Goal: Task Accomplishment & Management: Use online tool/utility

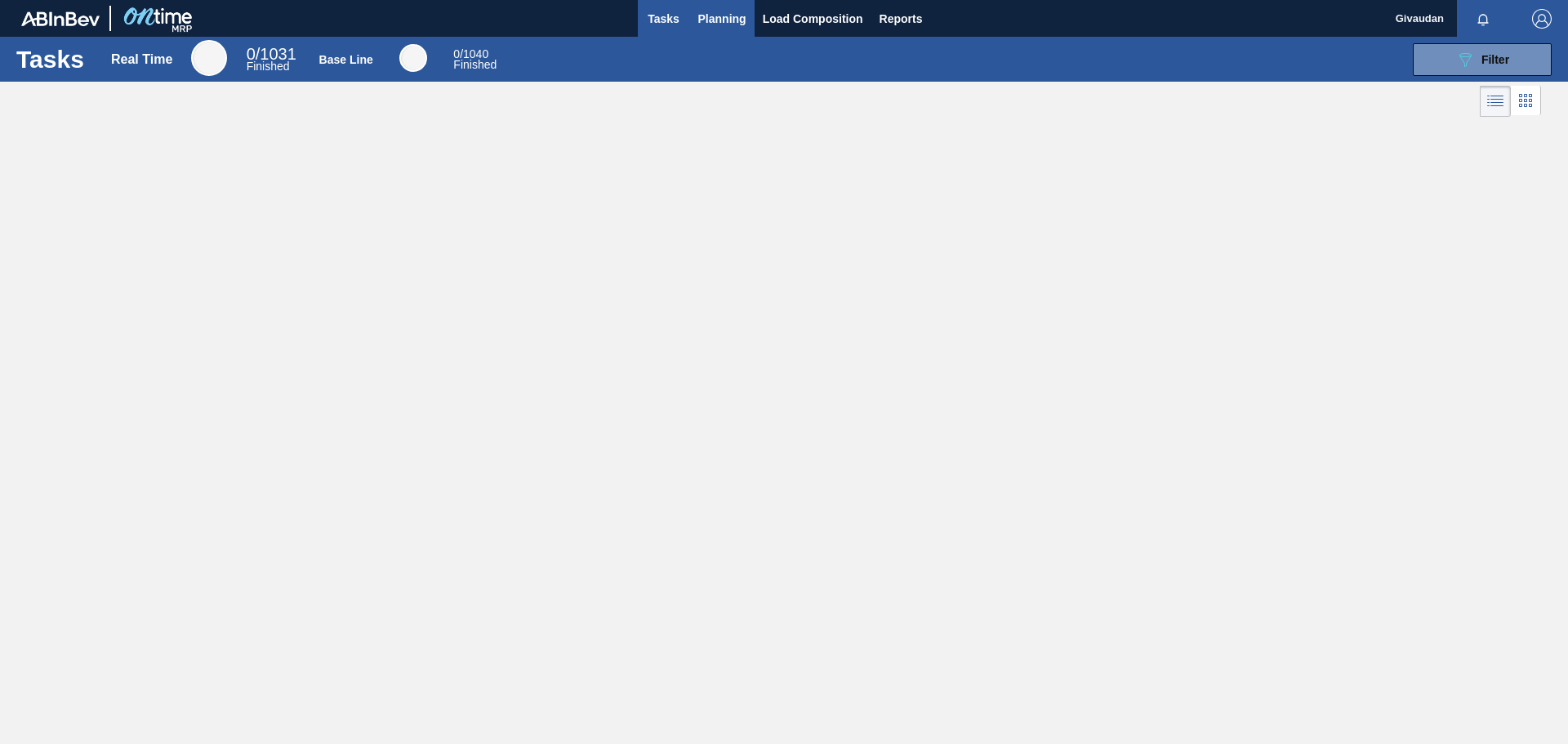
click at [732, 22] on span "Planning" at bounding box center [722, 19] width 48 height 20
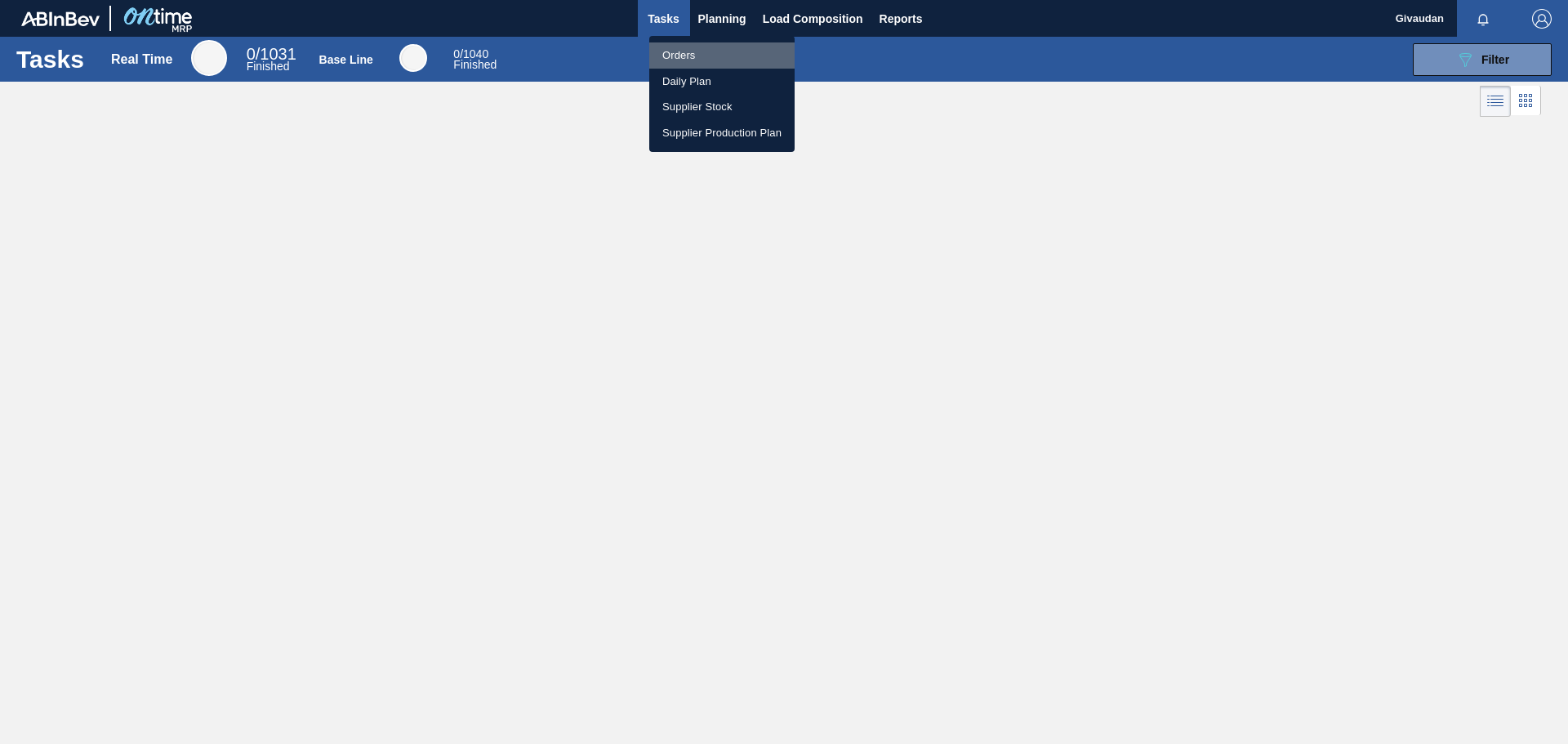
click at [708, 55] on li "Orders" at bounding box center [722, 55] width 145 height 26
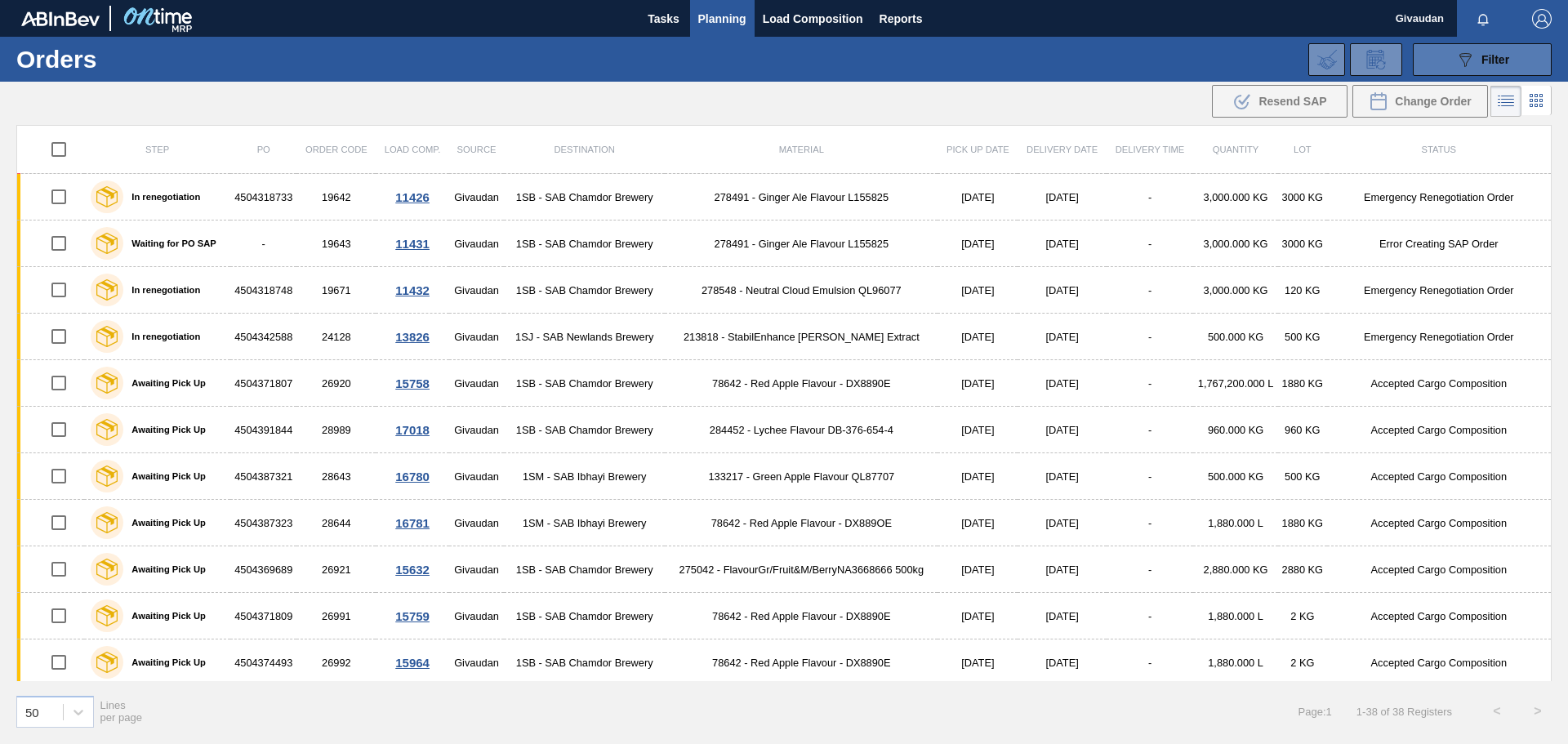
click at [1441, 71] on button "089F7B8B-B2A5-4AFE-B5C0-19BA573D28AC Filter" at bounding box center [1482, 59] width 139 height 33
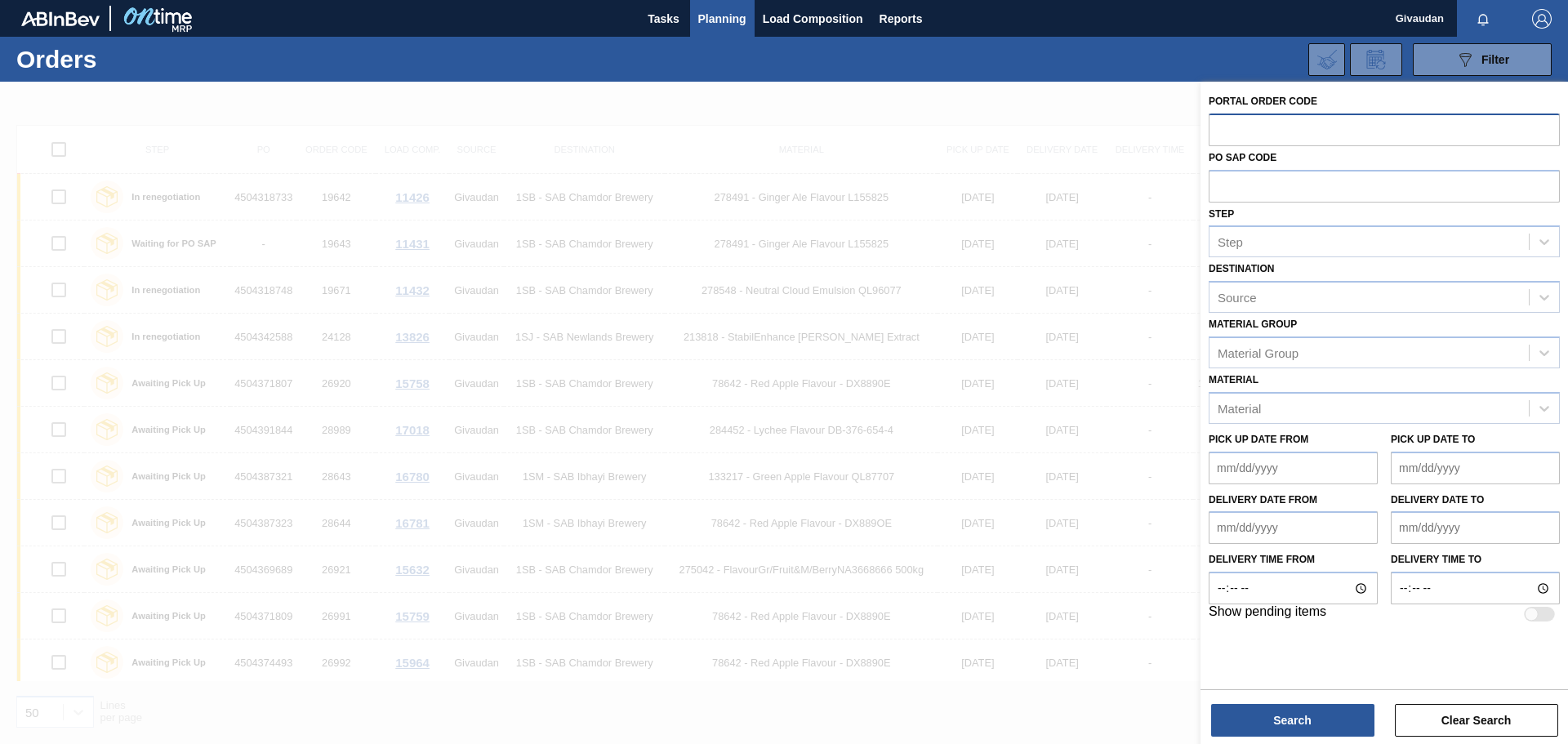
click at [1280, 124] on input "text" at bounding box center [1383, 128] width 351 height 31
type input "30826"
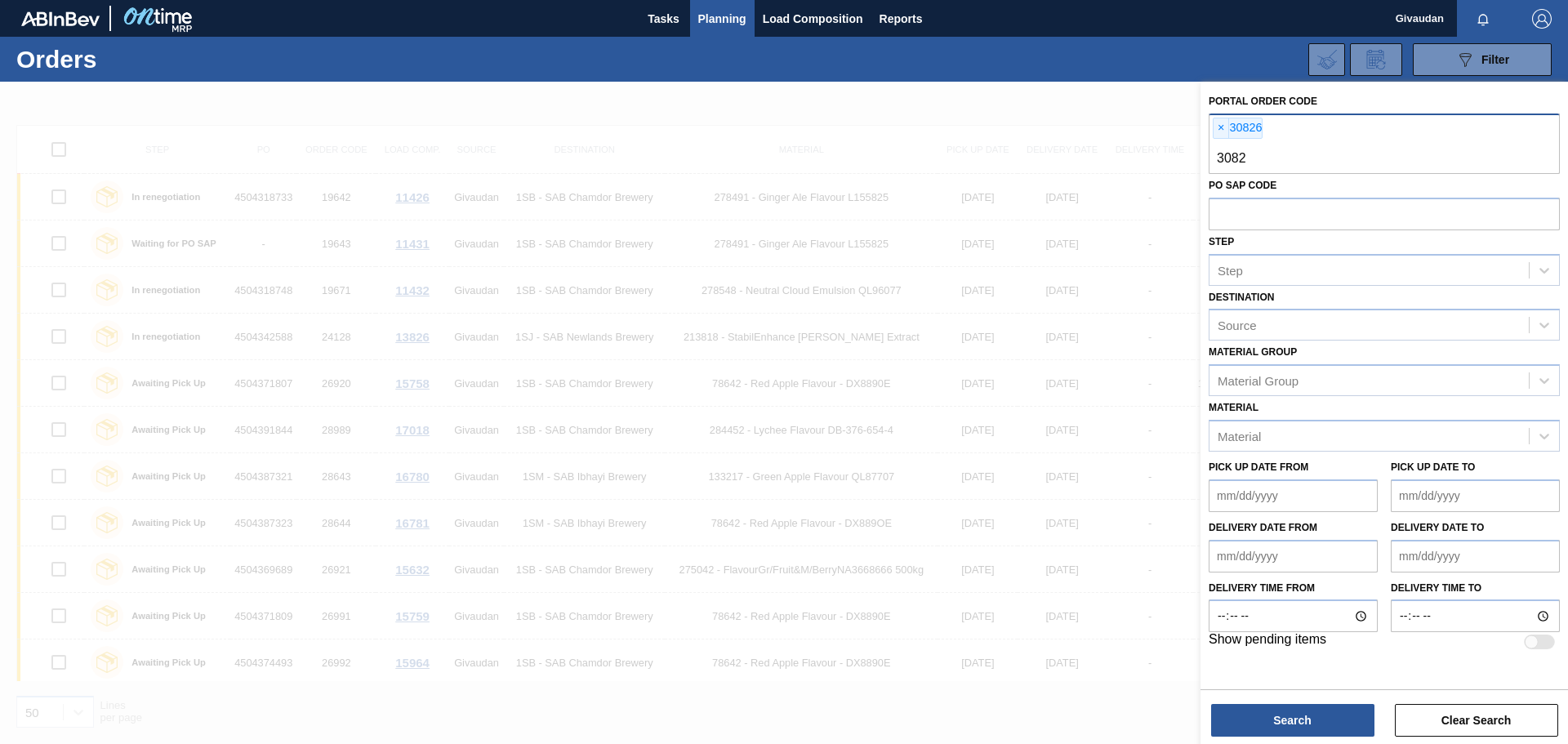
type input "30827"
type input "30828"
click at [1286, 725] on button "Search" at bounding box center [1292, 720] width 163 height 33
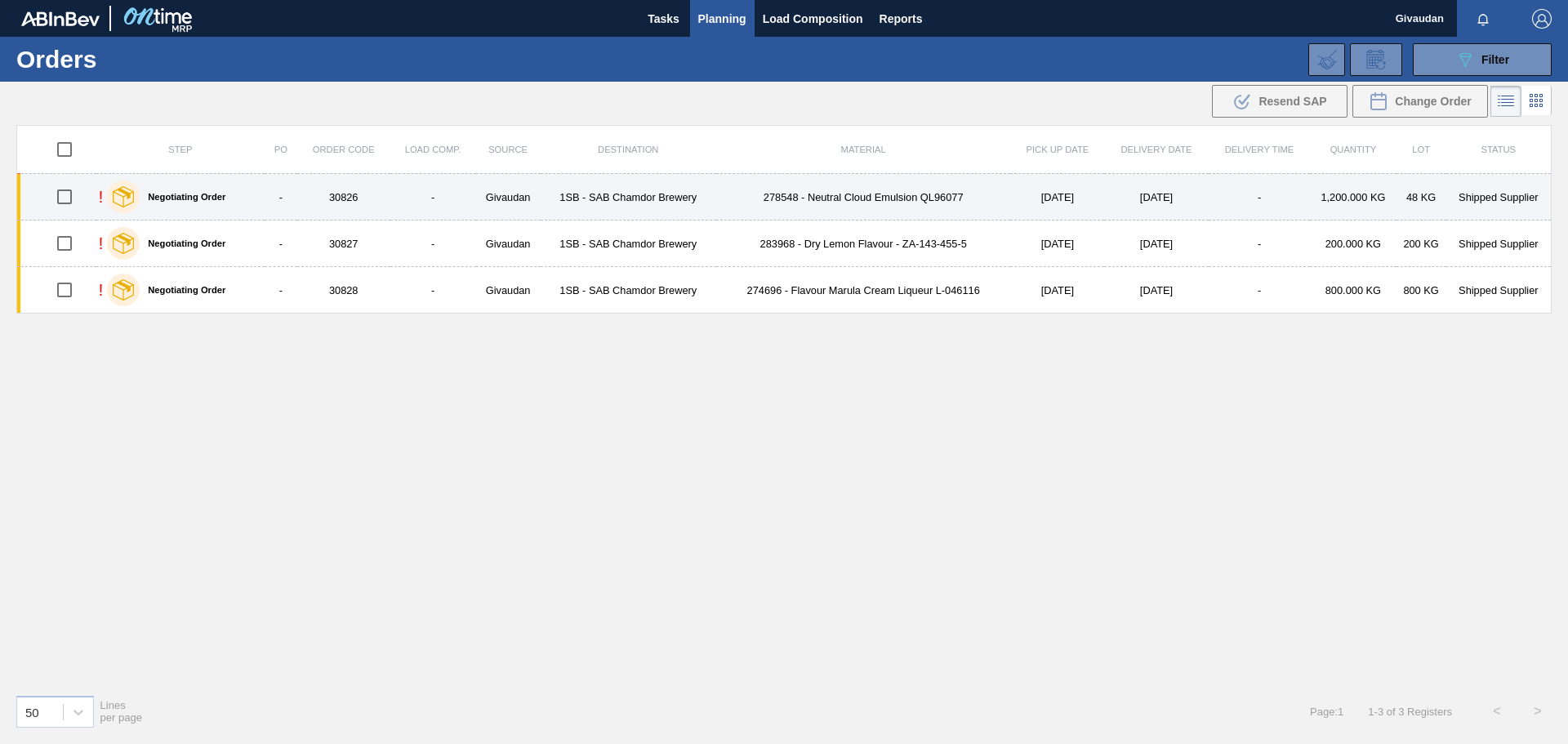
click at [844, 200] on td "278548 - Neutral Cloud Emulsion QL96077" at bounding box center [863, 198] width 295 height 47
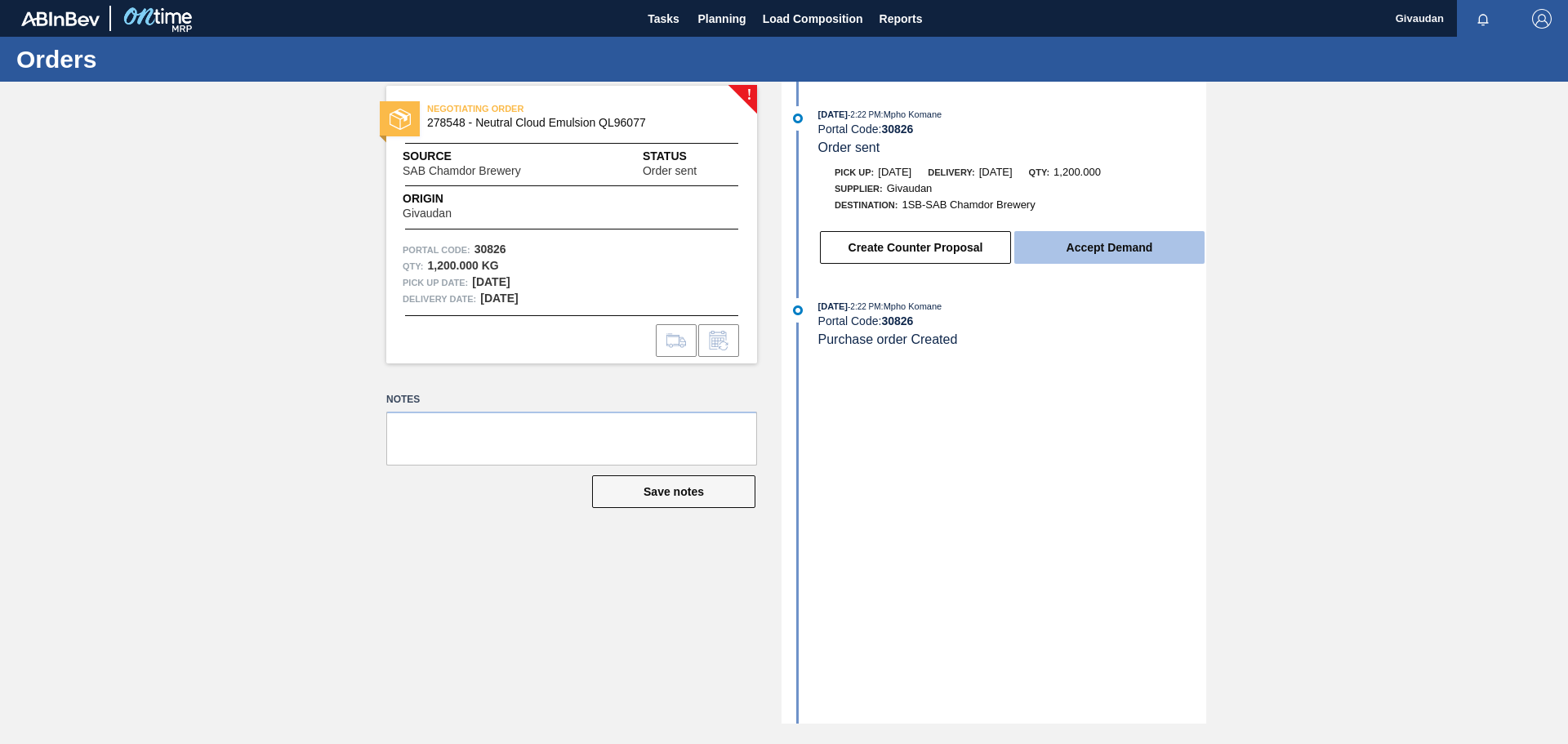
click at [1053, 241] on button "Accept Demand" at bounding box center [1109, 247] width 190 height 33
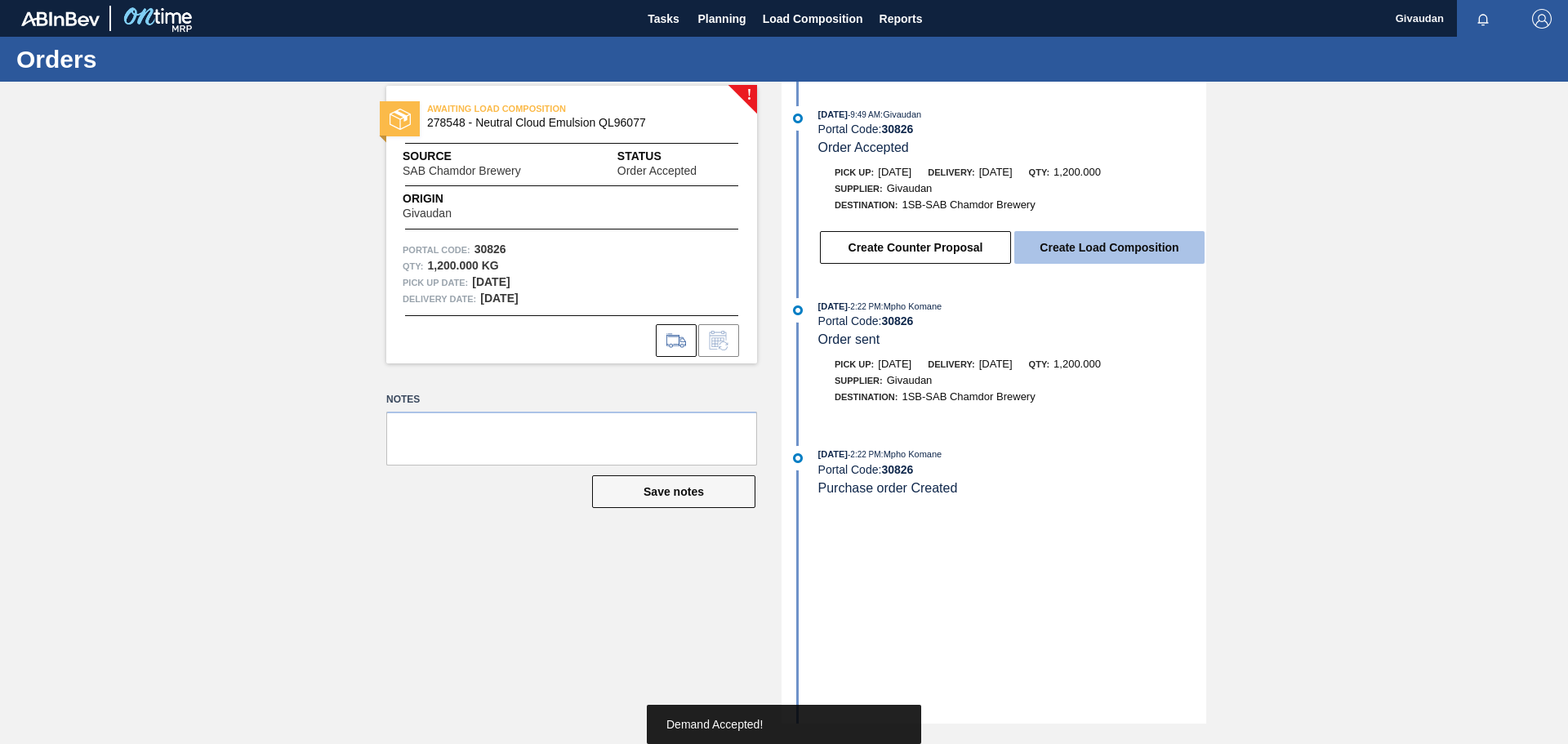
click at [1071, 237] on button "Create Load Composition" at bounding box center [1109, 247] width 190 height 33
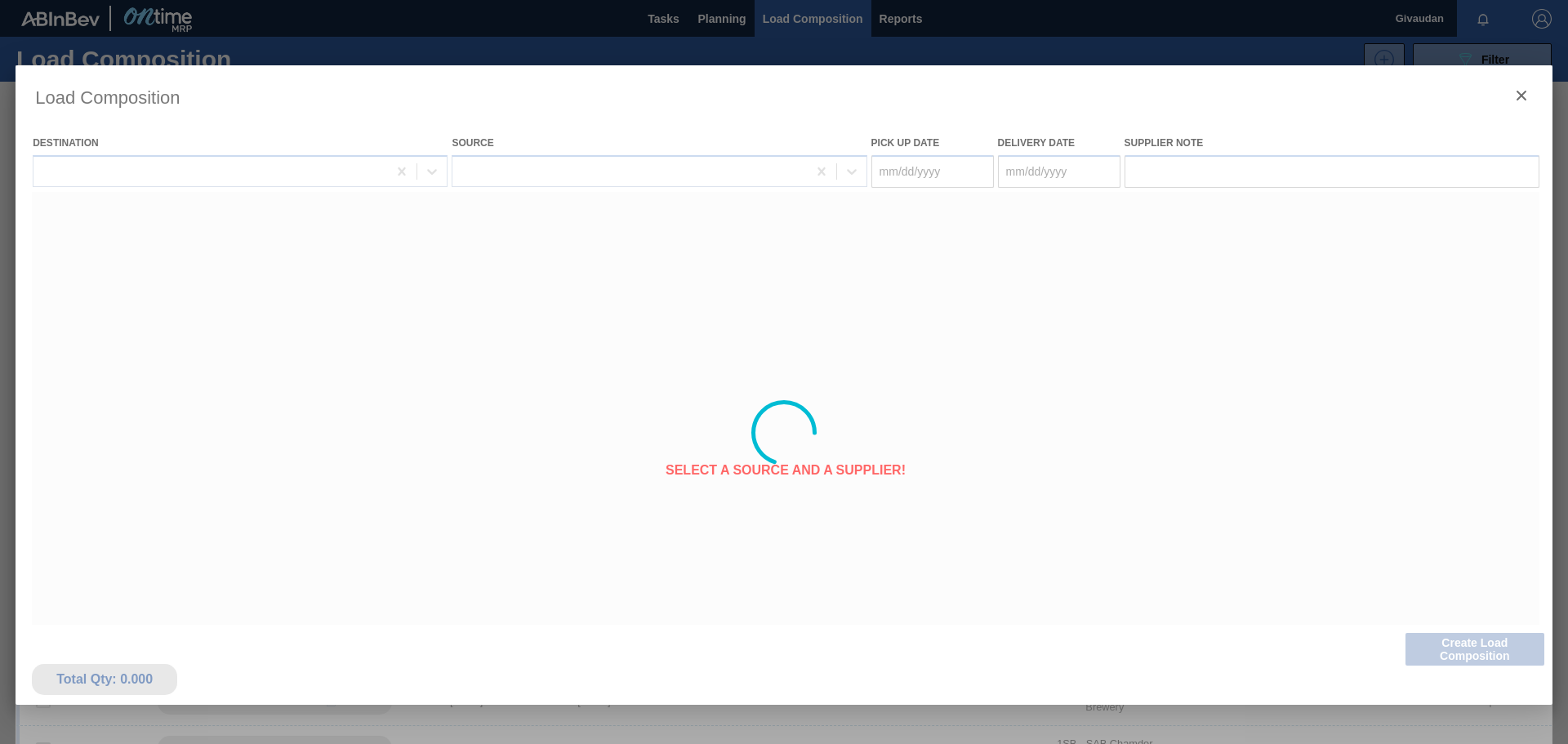
type Date "[DATE]"
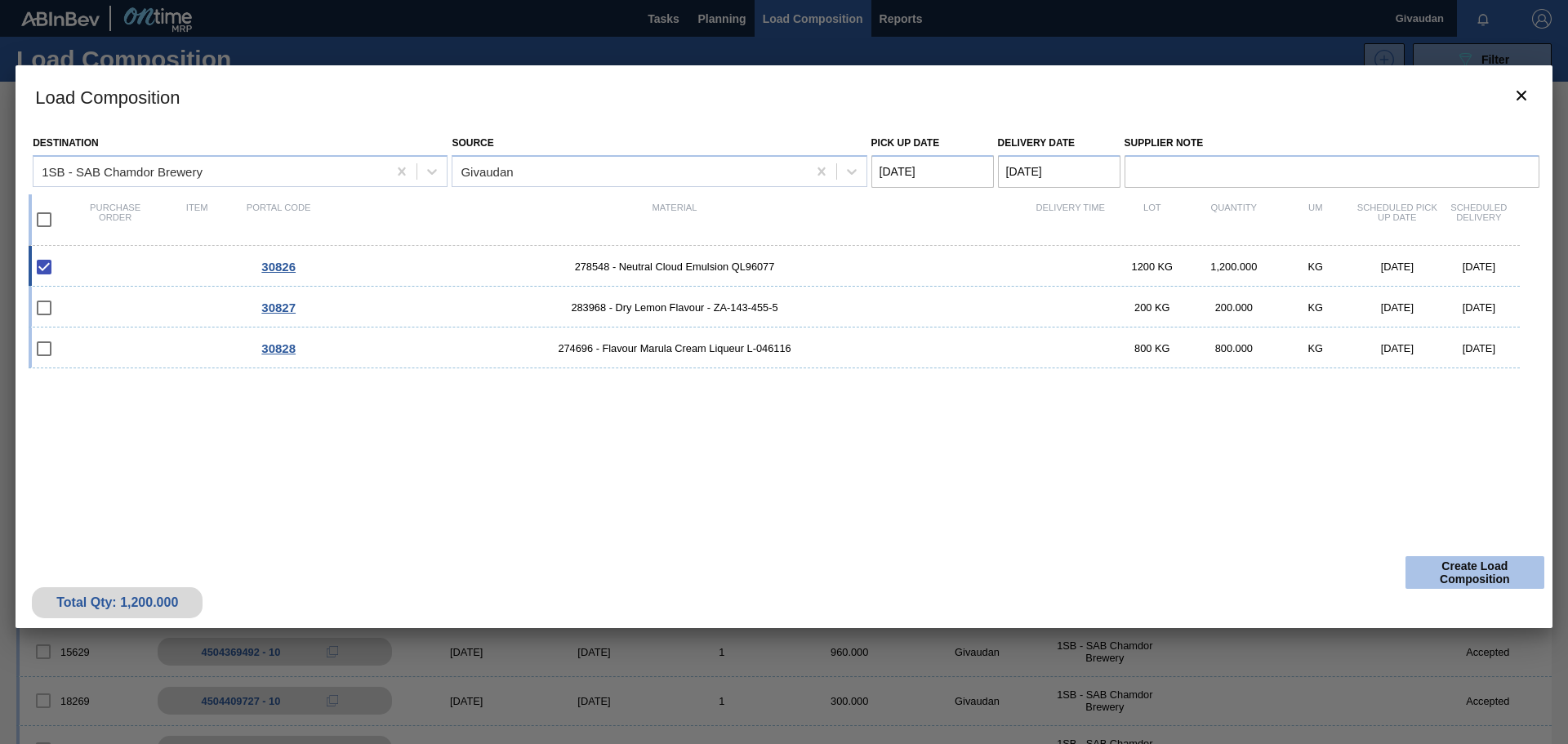
click at [1433, 579] on button "Create Load Composition" at bounding box center [1474, 572] width 139 height 33
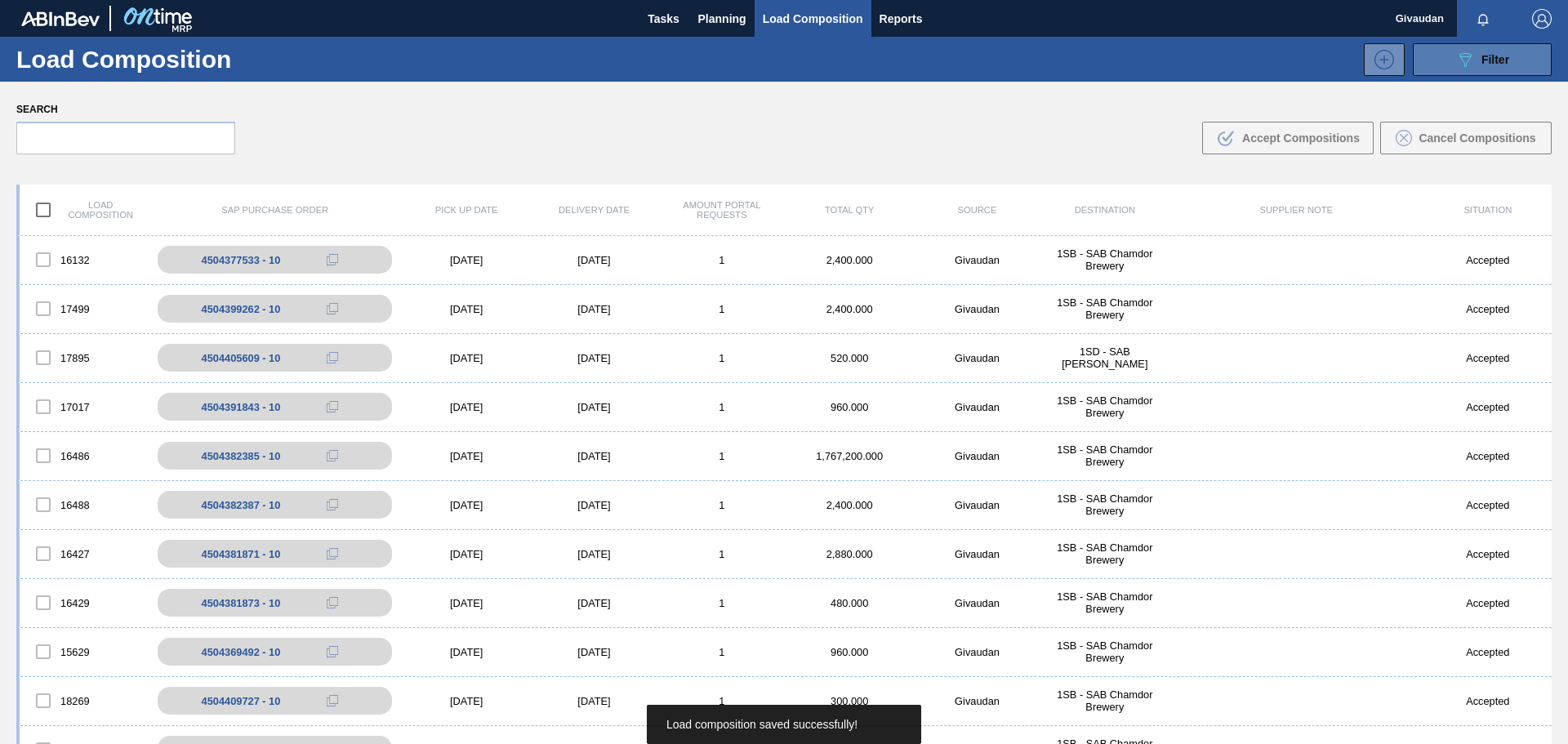
click at [1456, 67] on icon "089F7B8B-B2A5-4AFE-B5C0-19BA573D28AC" at bounding box center [1465, 59] width 20 height 20
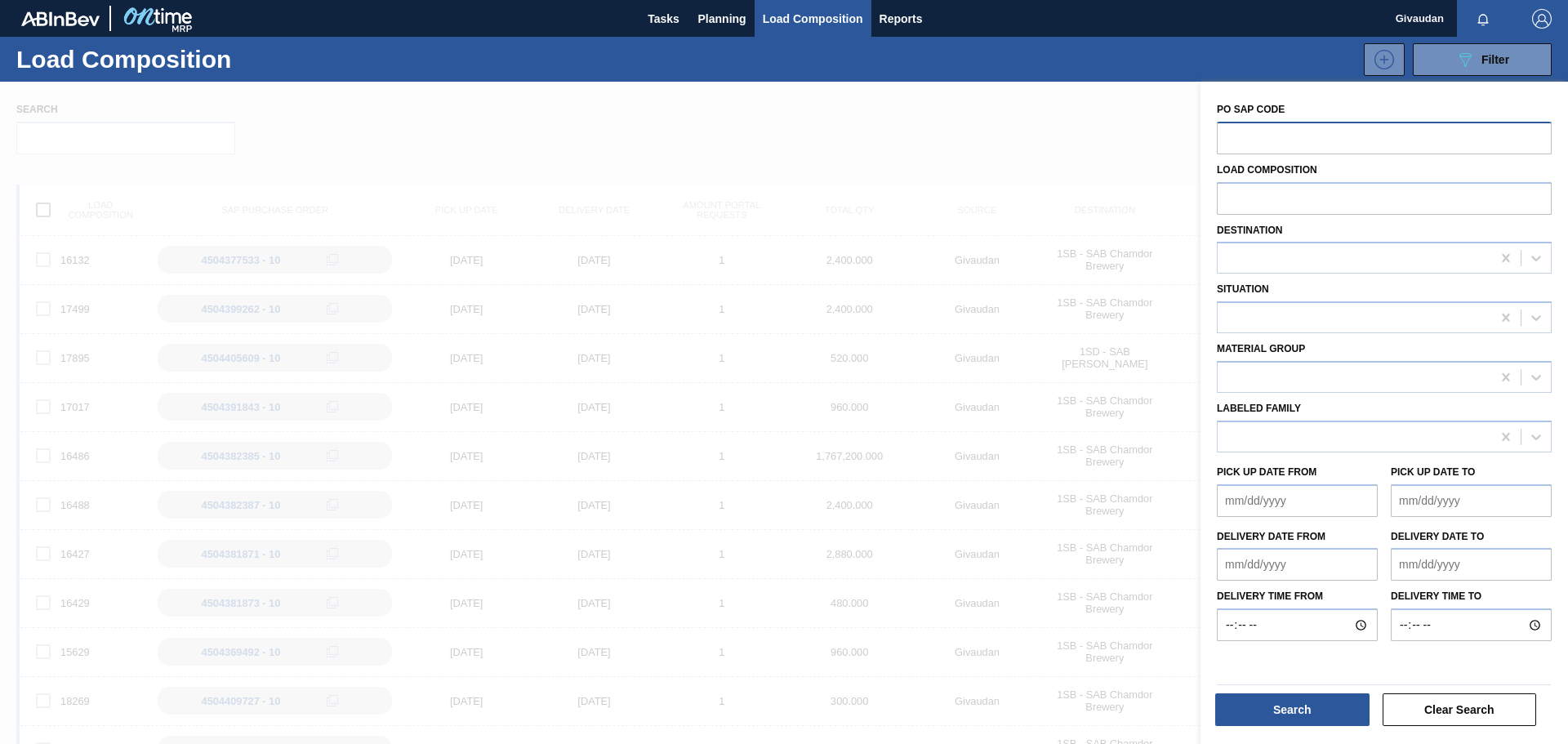
click at [1348, 125] on input "text" at bounding box center [1383, 137] width 335 height 31
type input "30827"
click at [1307, 696] on button "Search" at bounding box center [1292, 709] width 155 height 33
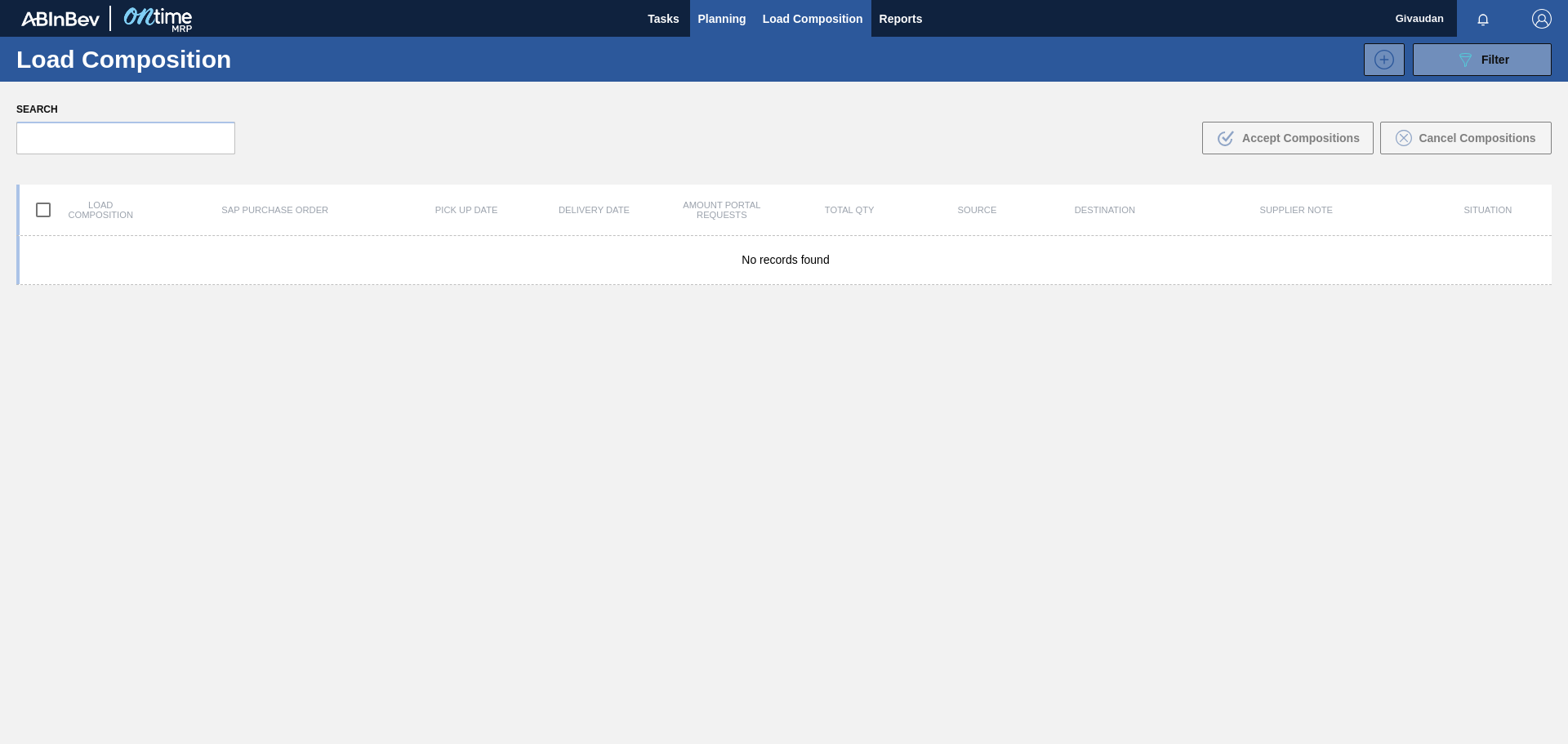
click at [724, 3] on button "Planning" at bounding box center [722, 18] width 65 height 37
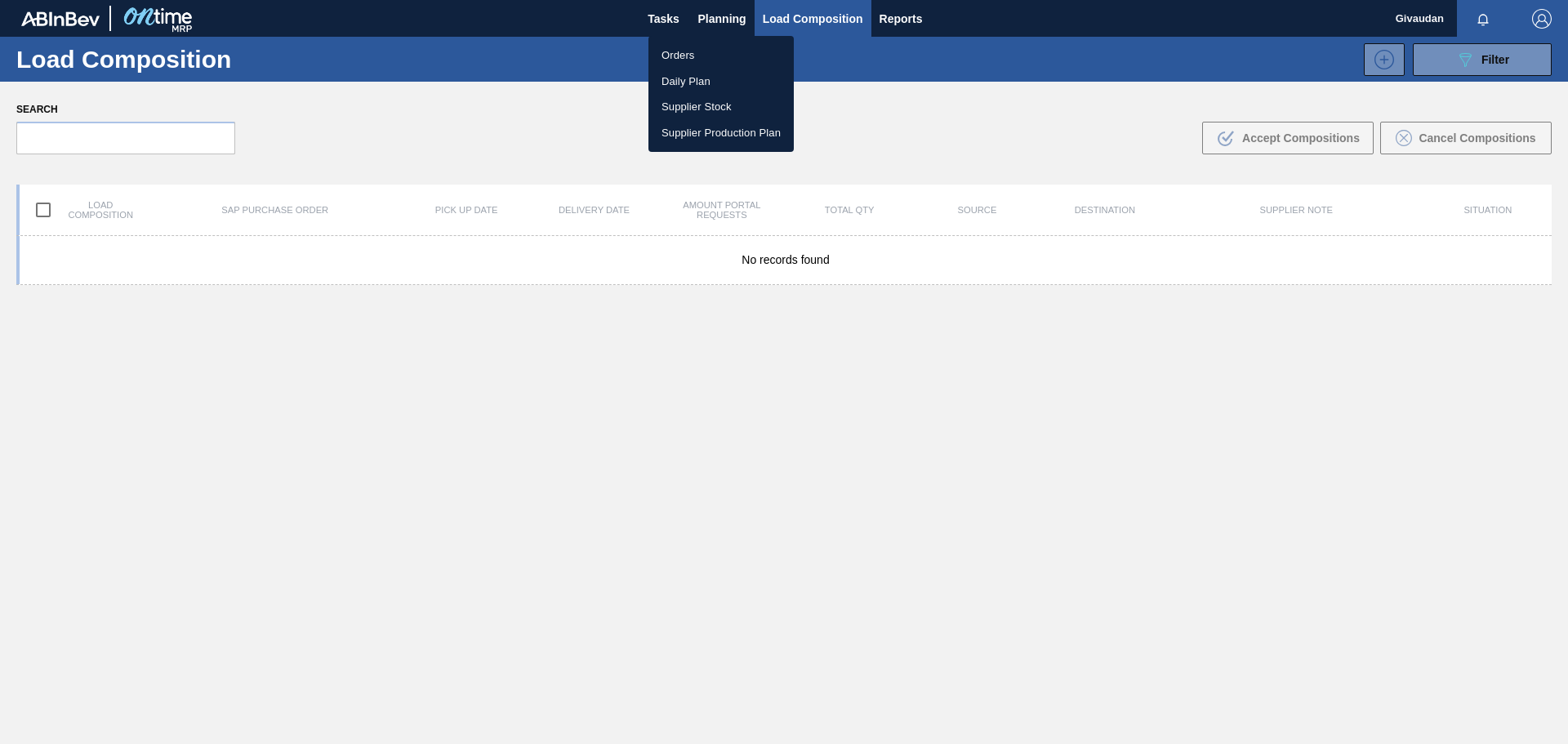
click at [708, 48] on li "Orders" at bounding box center [721, 55] width 145 height 26
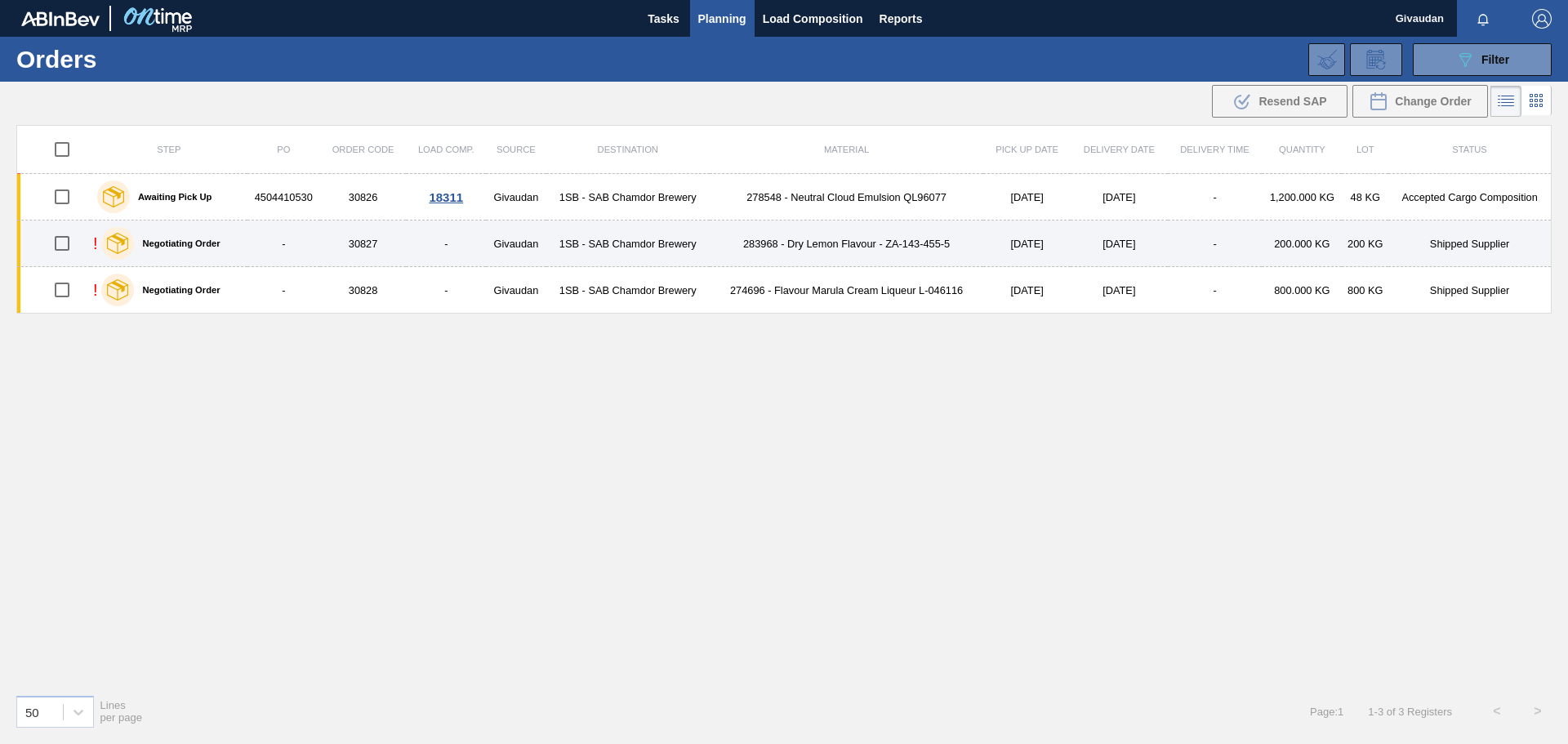
click at [881, 240] on td "283968 - Dry Lemon Flavour - ZA-143-455-5" at bounding box center [846, 244] width 274 height 47
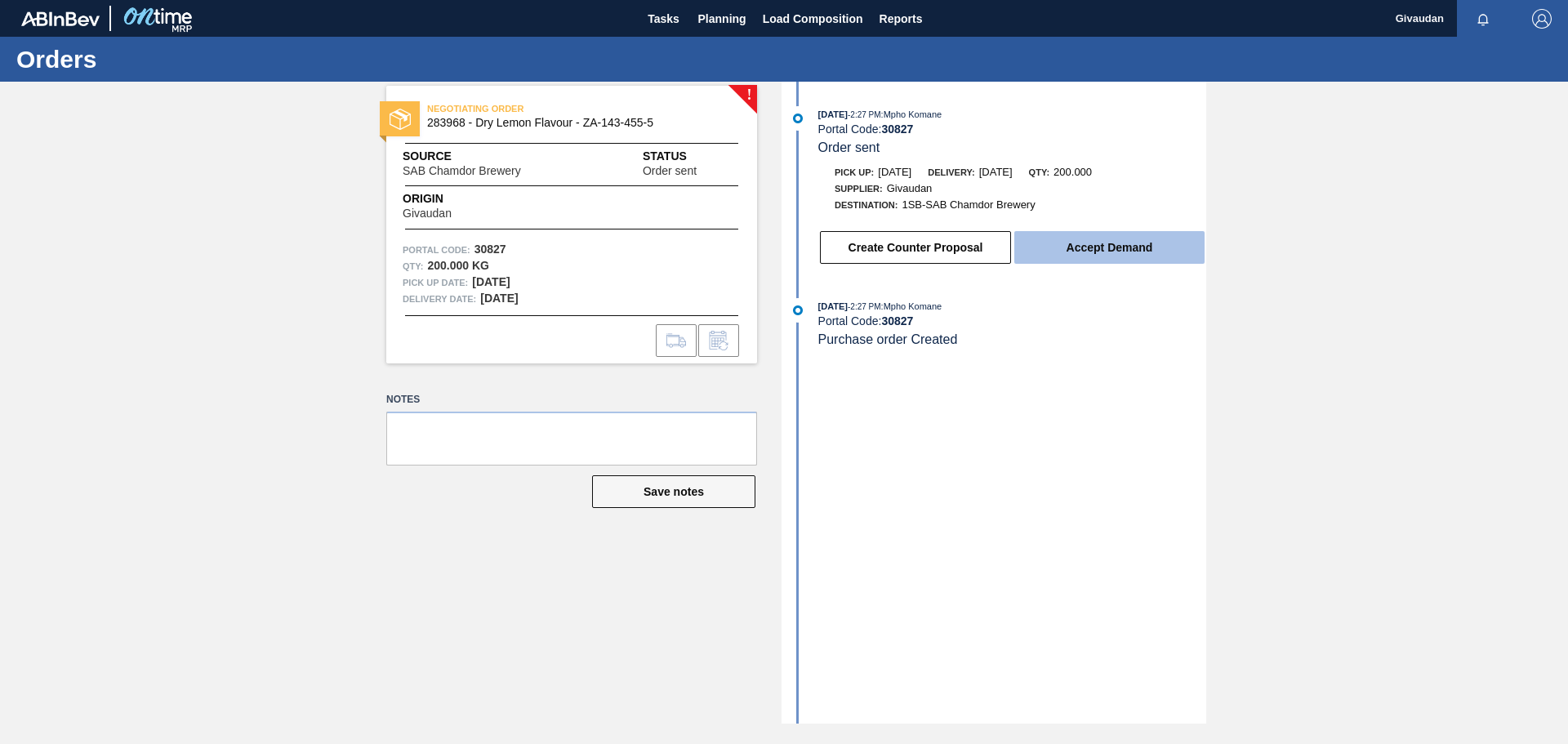
click at [1077, 255] on button "Accept Demand" at bounding box center [1109, 247] width 190 height 33
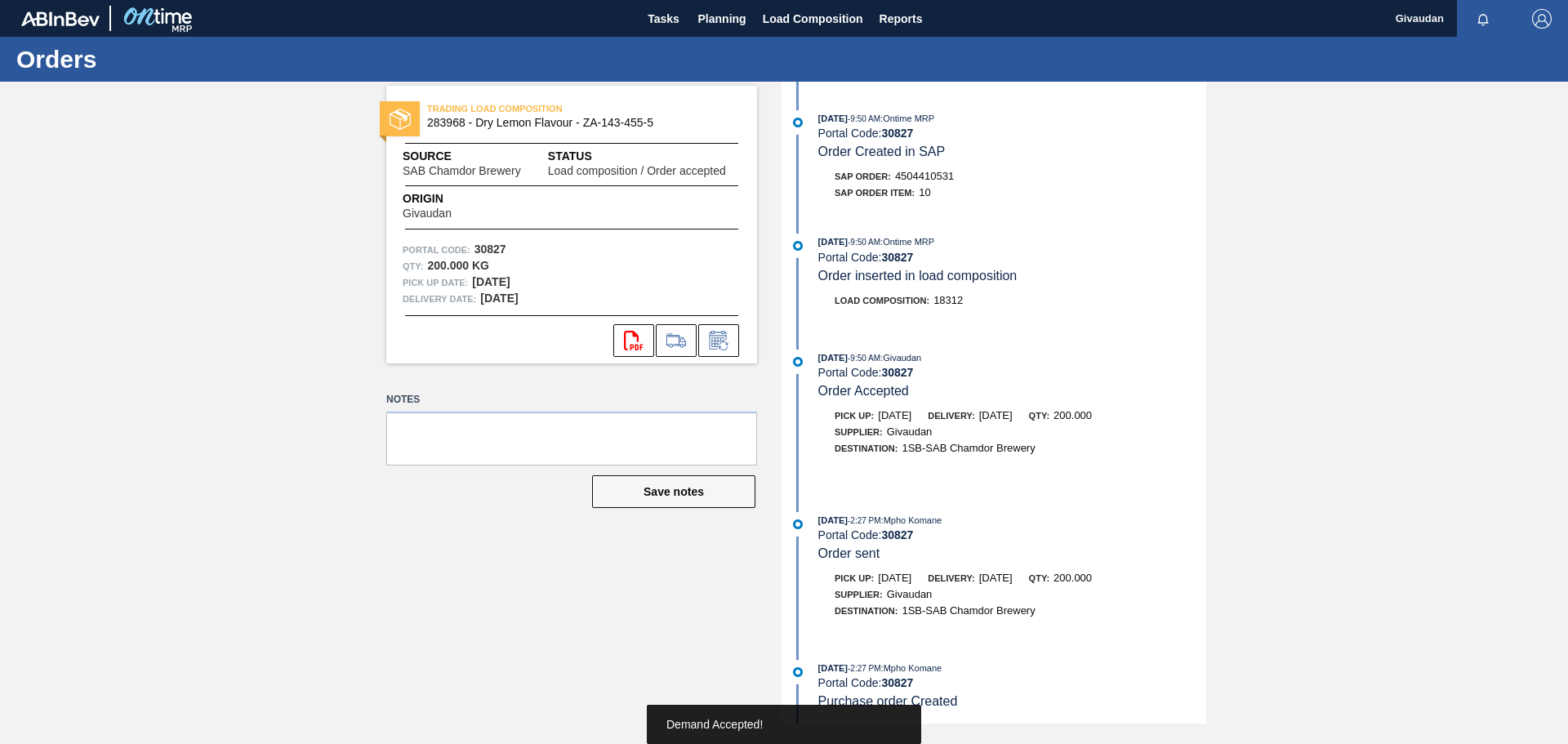
scroll to position [130, 0]
click at [724, 333] on icon at bounding box center [718, 340] width 17 height 19
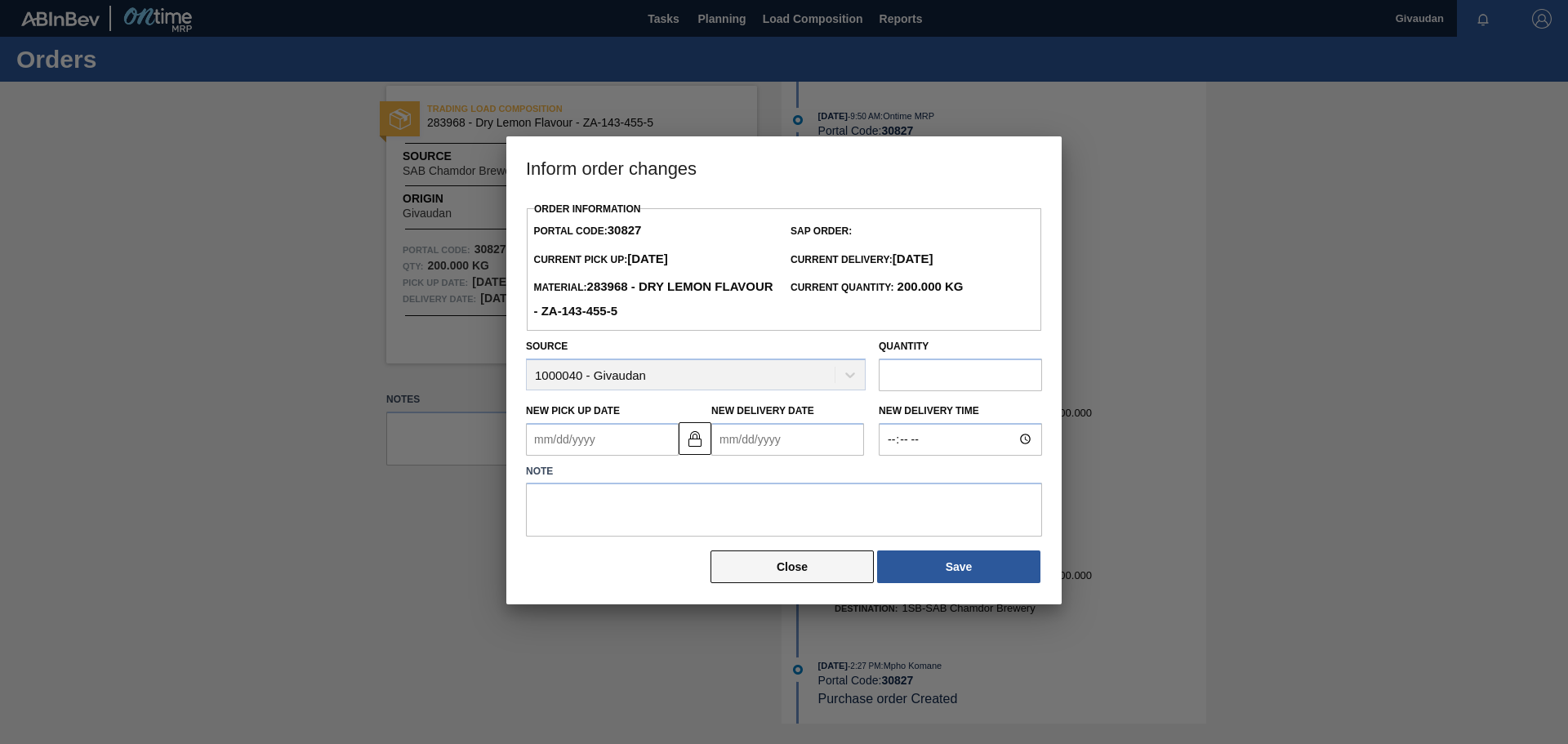
click at [834, 560] on button "Close" at bounding box center [792, 566] width 163 height 33
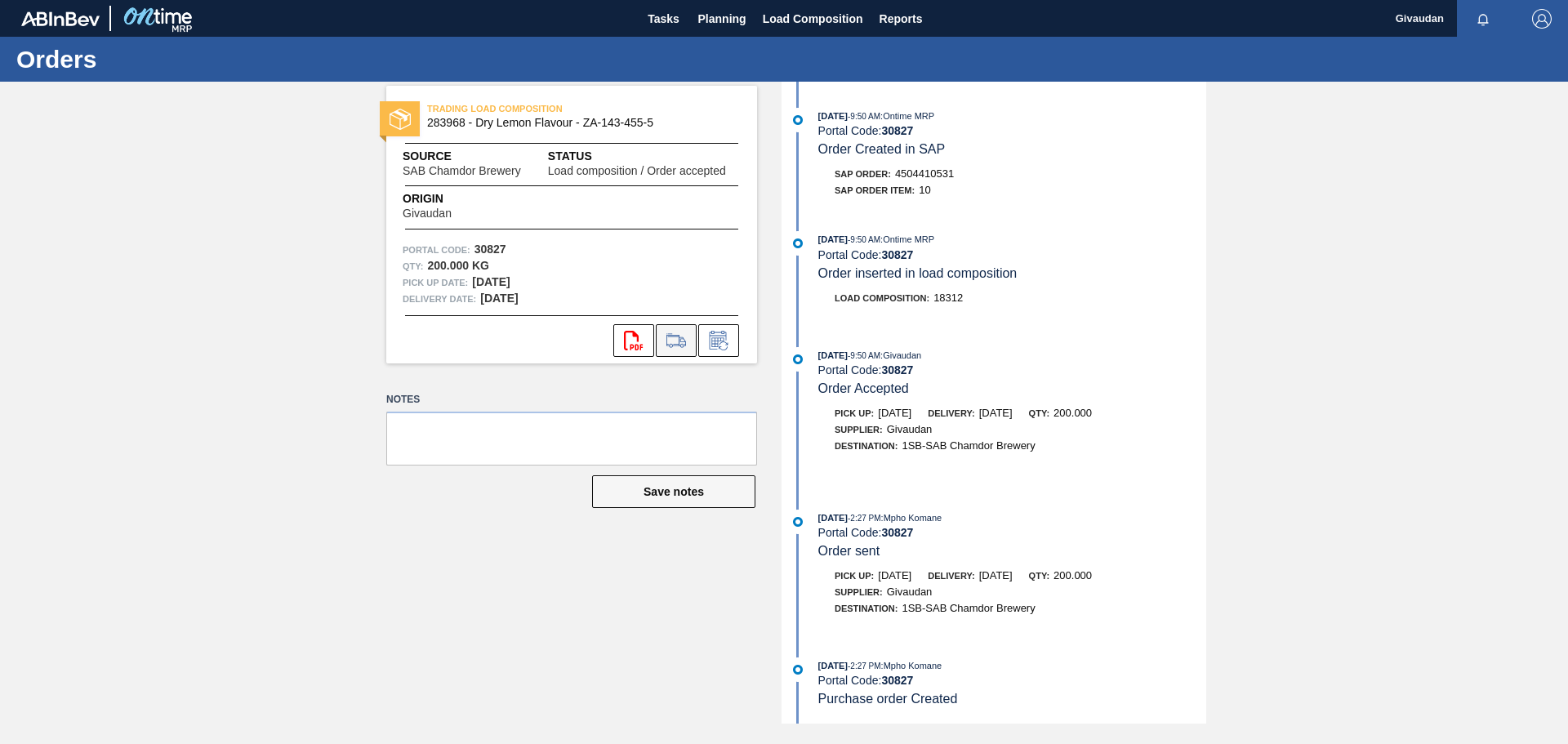
click at [673, 344] on icon at bounding box center [676, 340] width 26 height 20
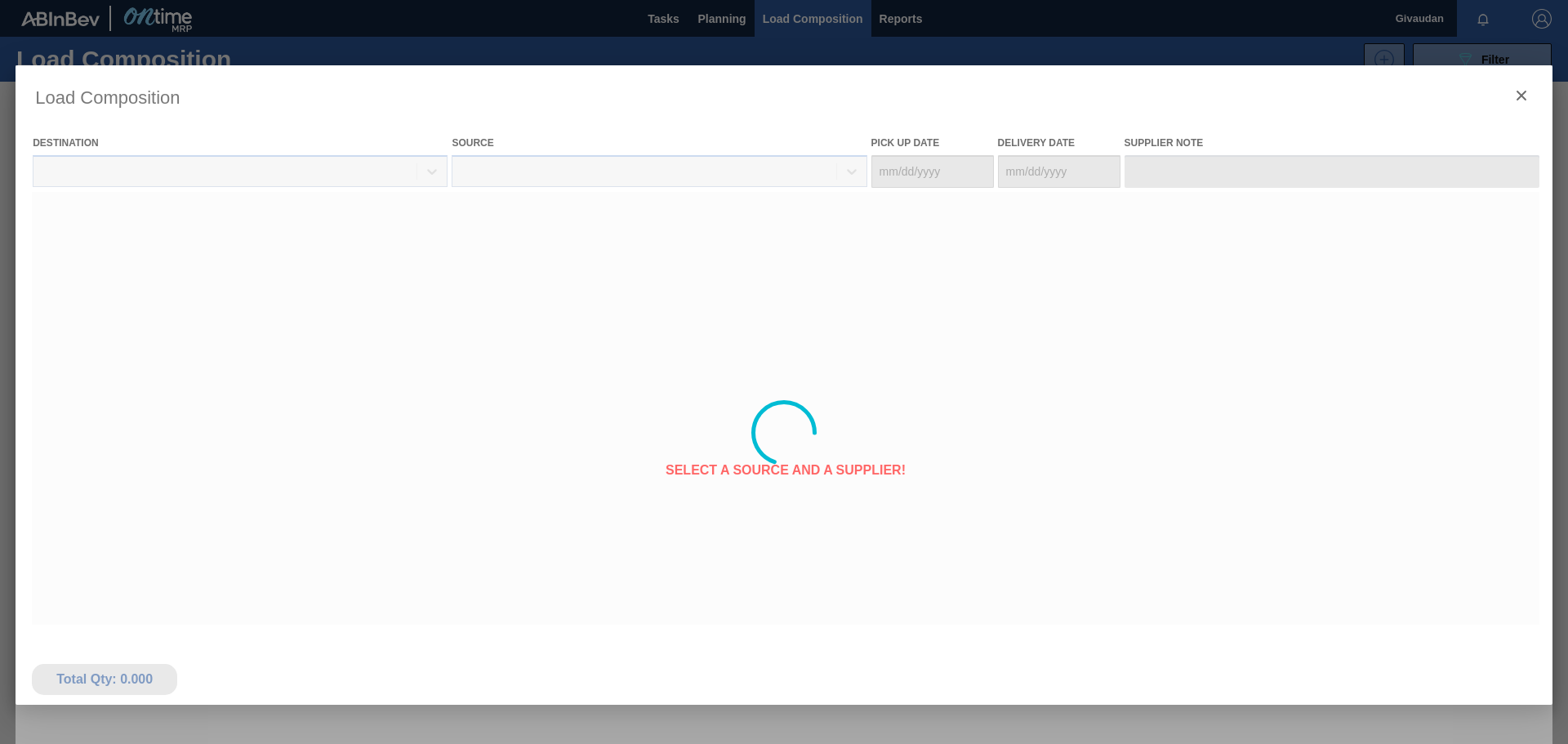
type Date "[DATE]"
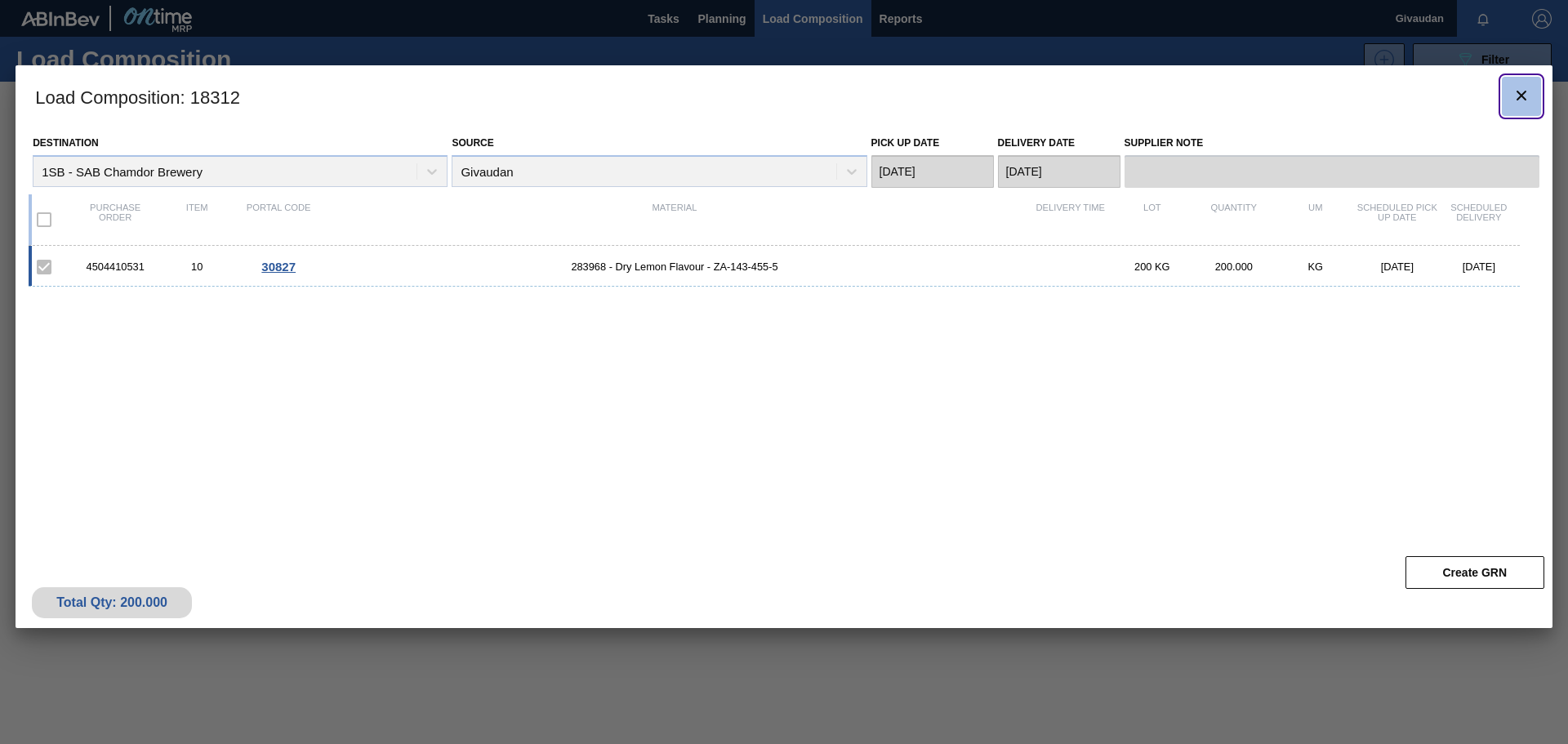
click at [1524, 95] on icon "botão de ícone" at bounding box center [1521, 95] width 20 height 20
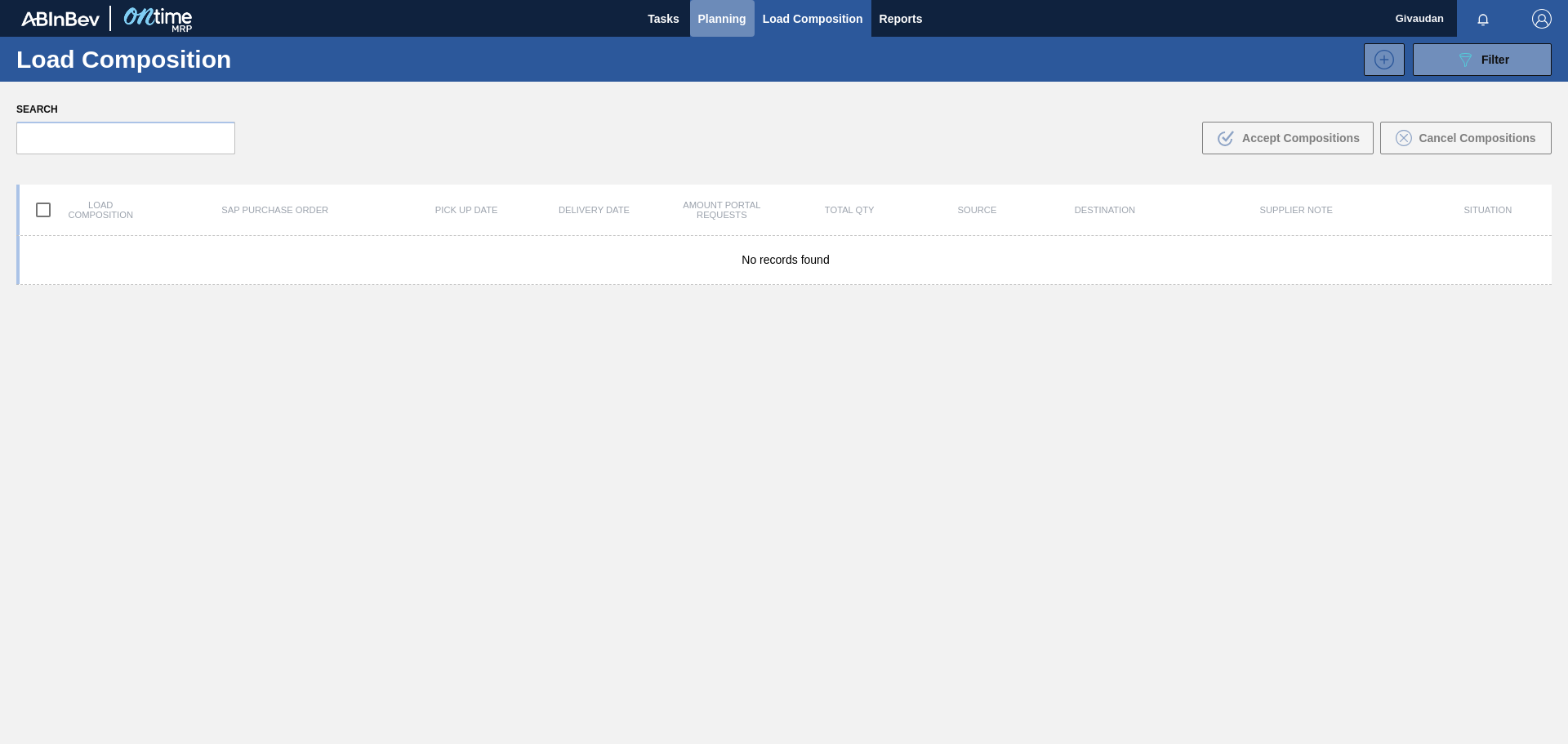
click at [735, 17] on span "Planning" at bounding box center [722, 19] width 48 height 20
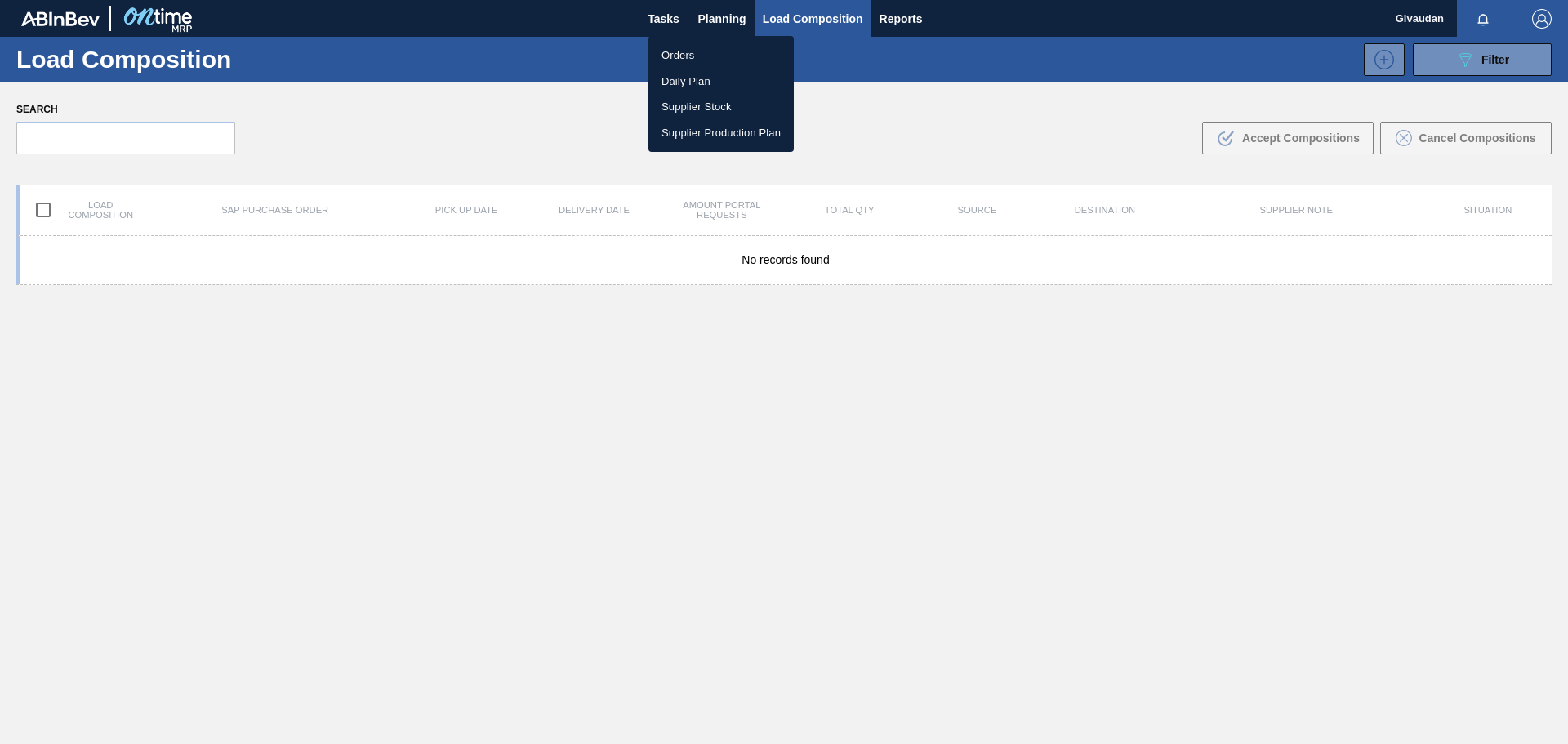
click at [705, 41] on ul "Orders Daily Plan Supplier Stock Supplier Production Plan" at bounding box center [721, 94] width 145 height 116
click at [703, 48] on li "Orders" at bounding box center [721, 55] width 145 height 26
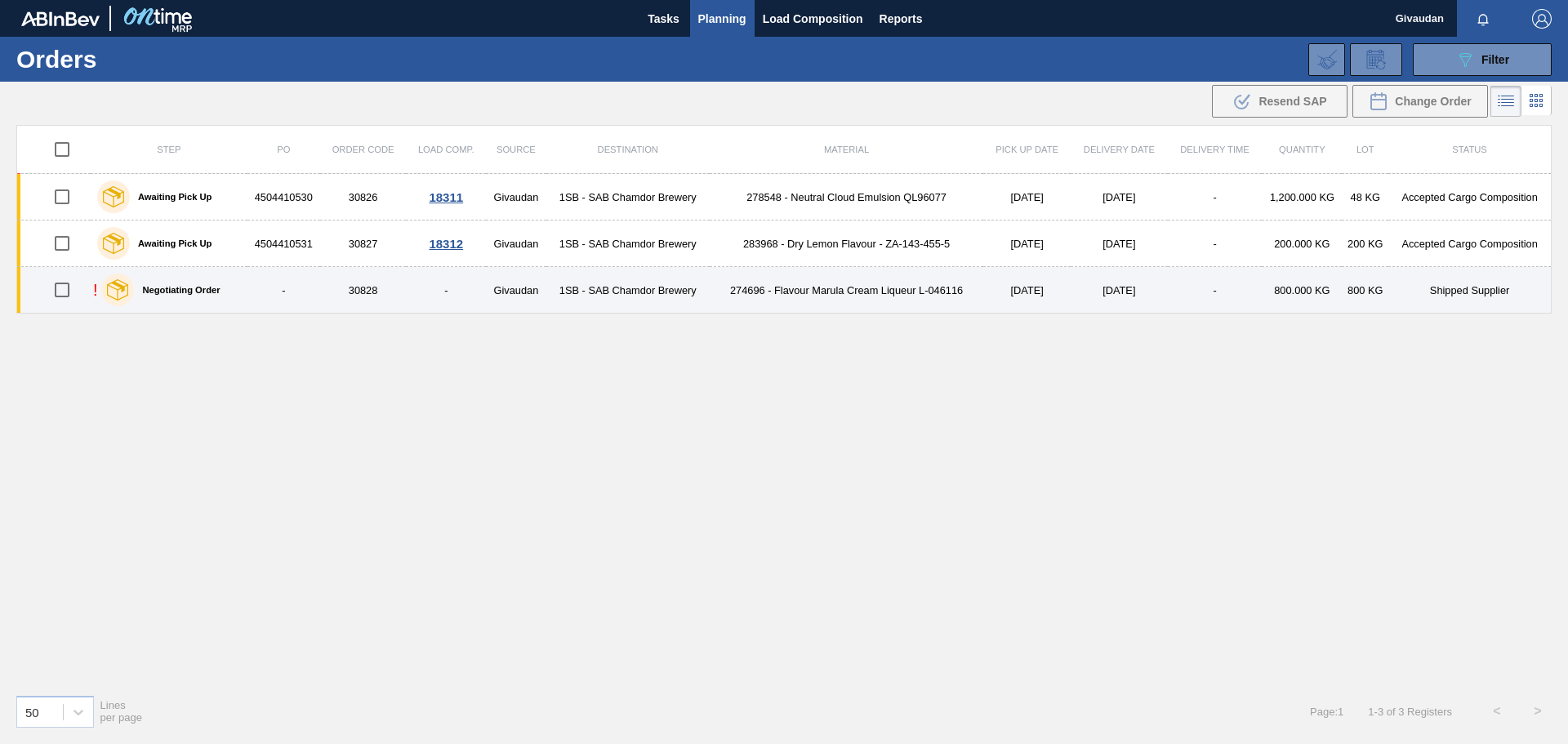
click at [865, 289] on td "274696 - Flavour Marula Cream Liqueur L-046116" at bounding box center [846, 290] width 274 height 47
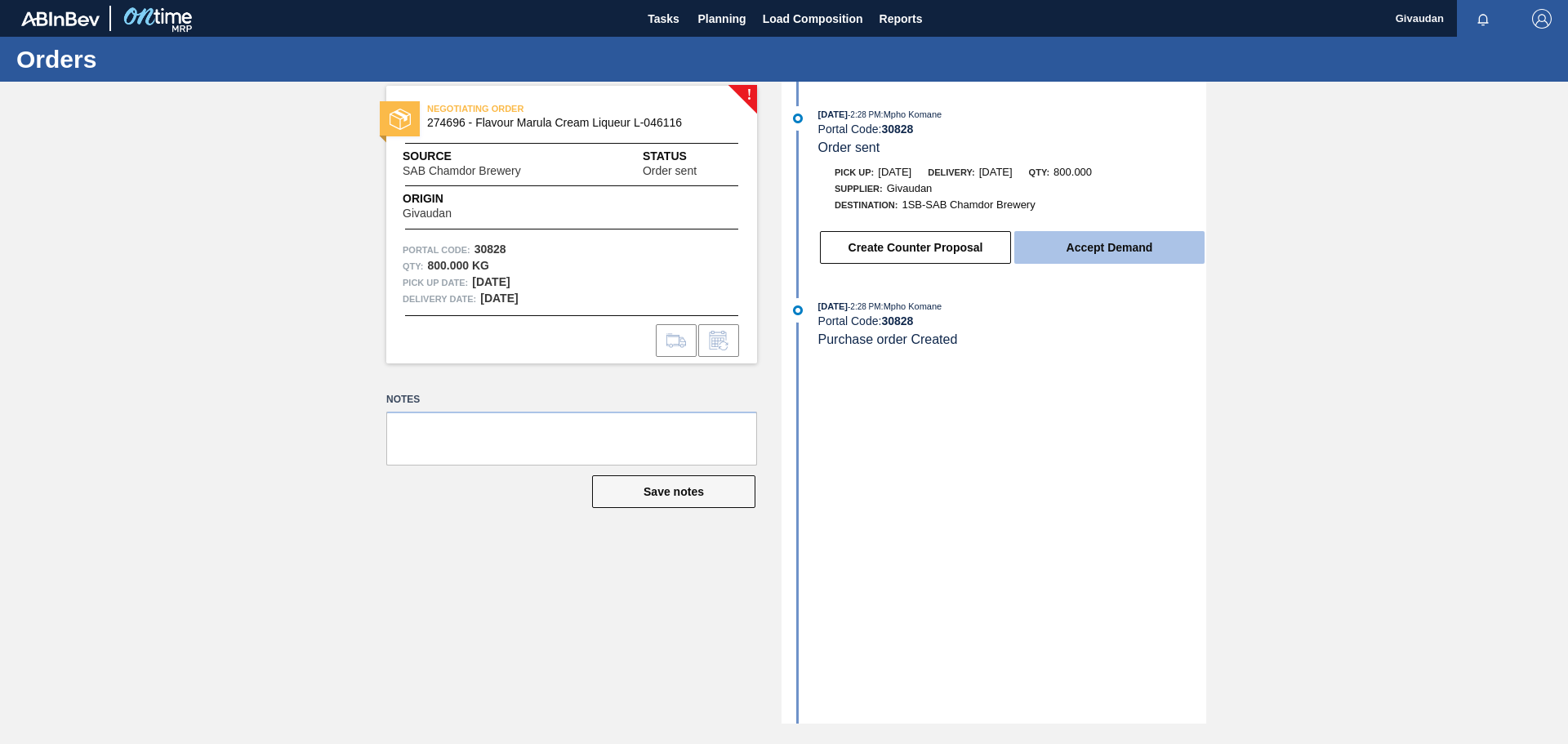
click at [1082, 241] on button "Accept Demand" at bounding box center [1109, 247] width 190 height 33
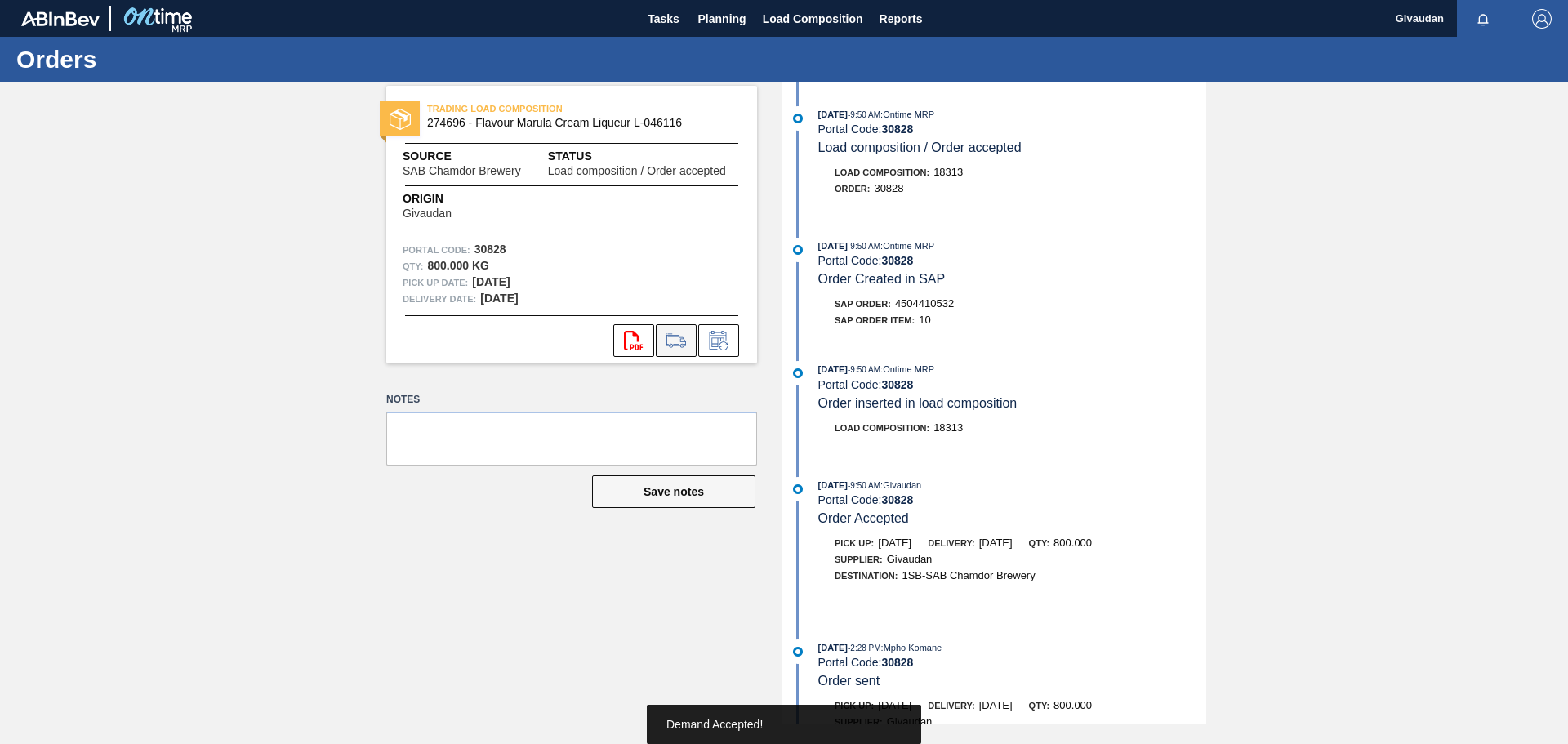
click at [680, 343] on icon at bounding box center [676, 340] width 26 height 20
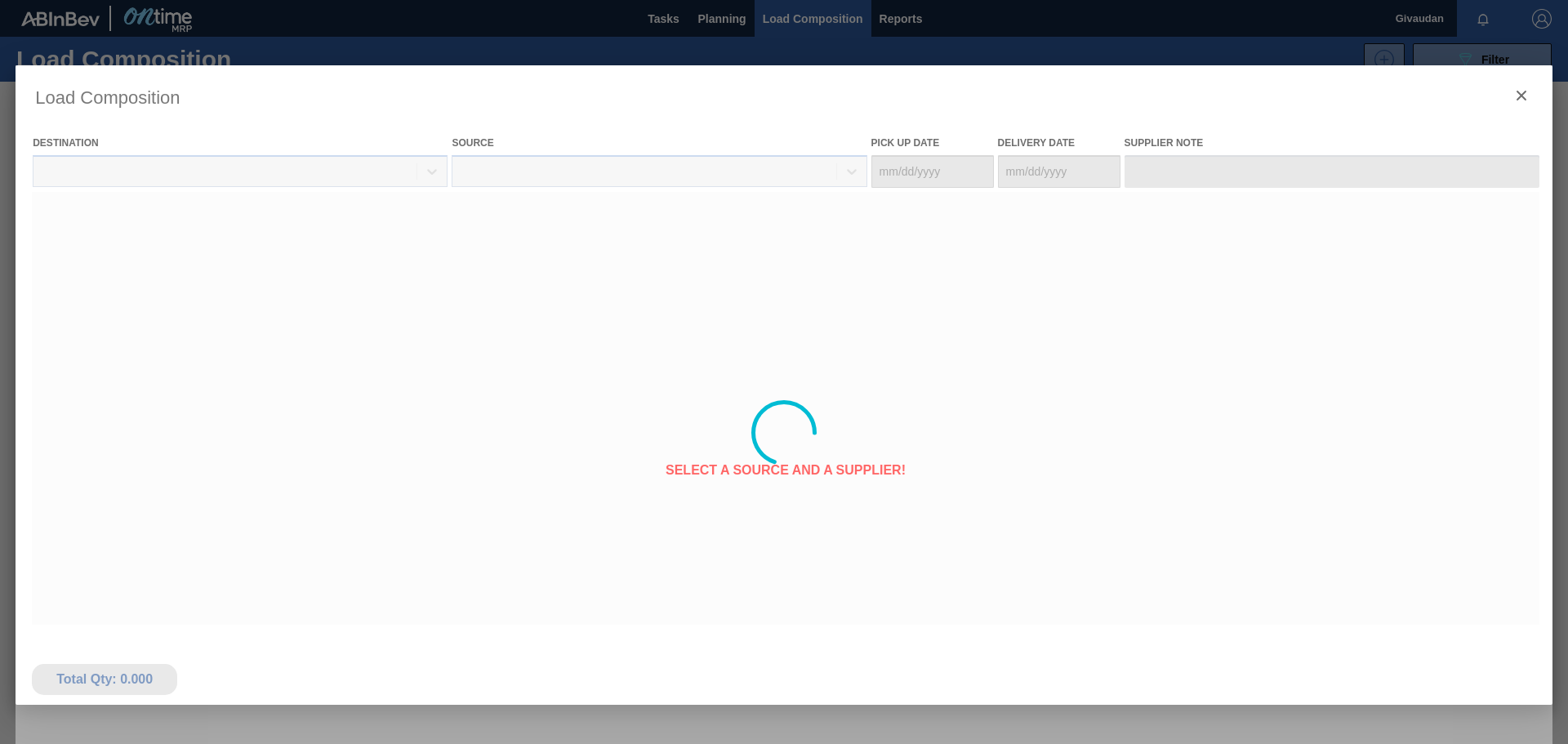
type Date "[DATE]"
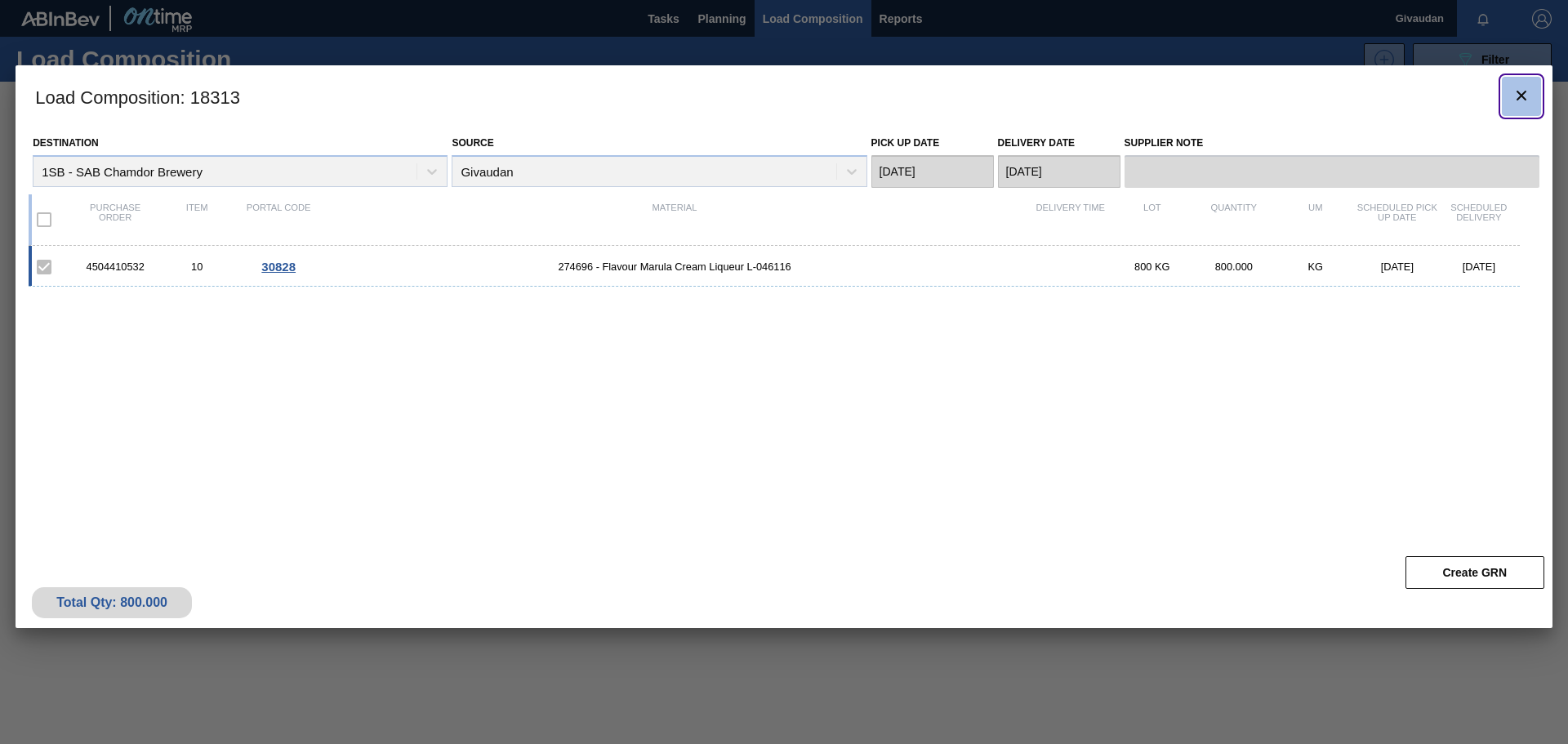
click at [1516, 99] on icon "botão de ícone" at bounding box center [1521, 95] width 20 height 20
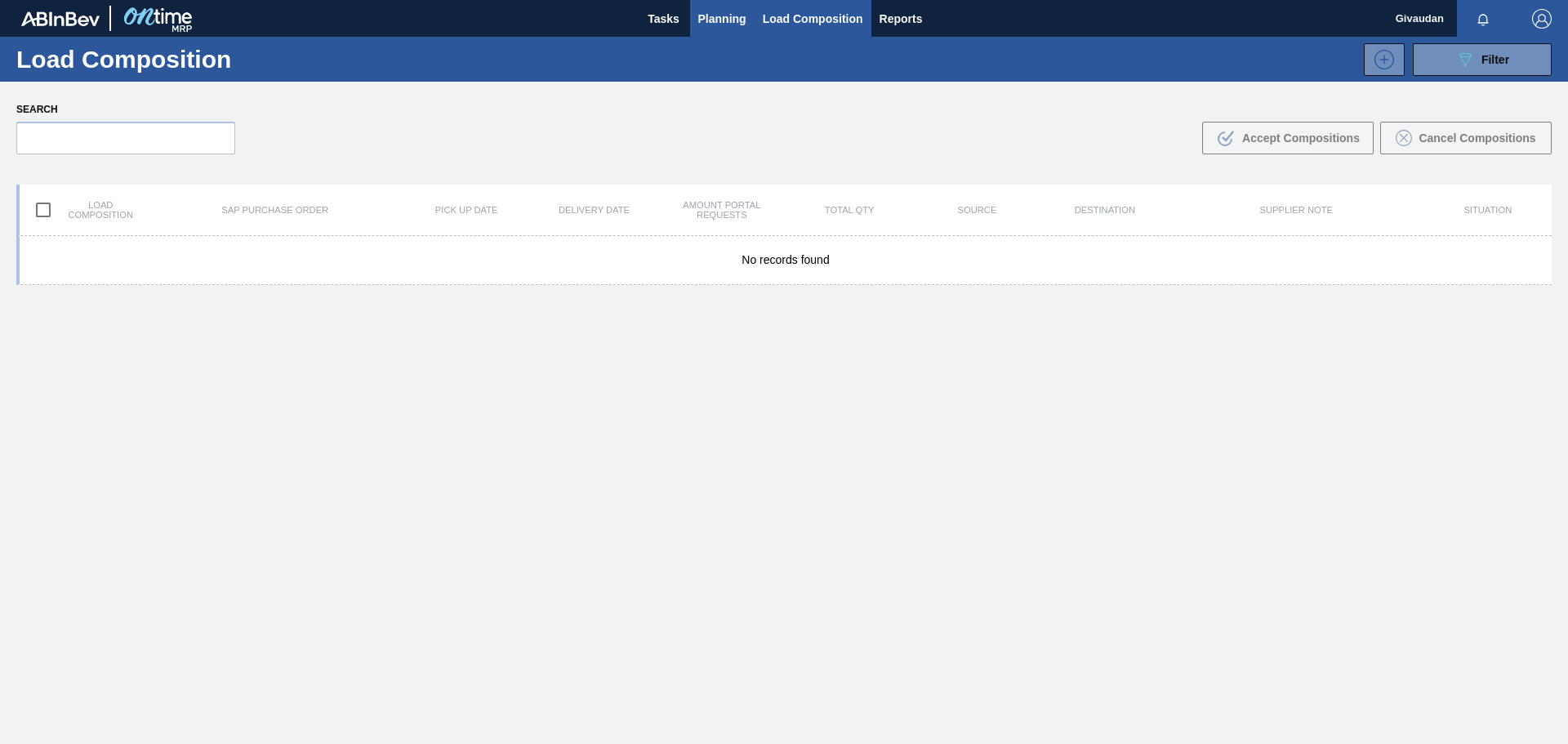
click at [732, 19] on span "Planning" at bounding box center [722, 19] width 48 height 20
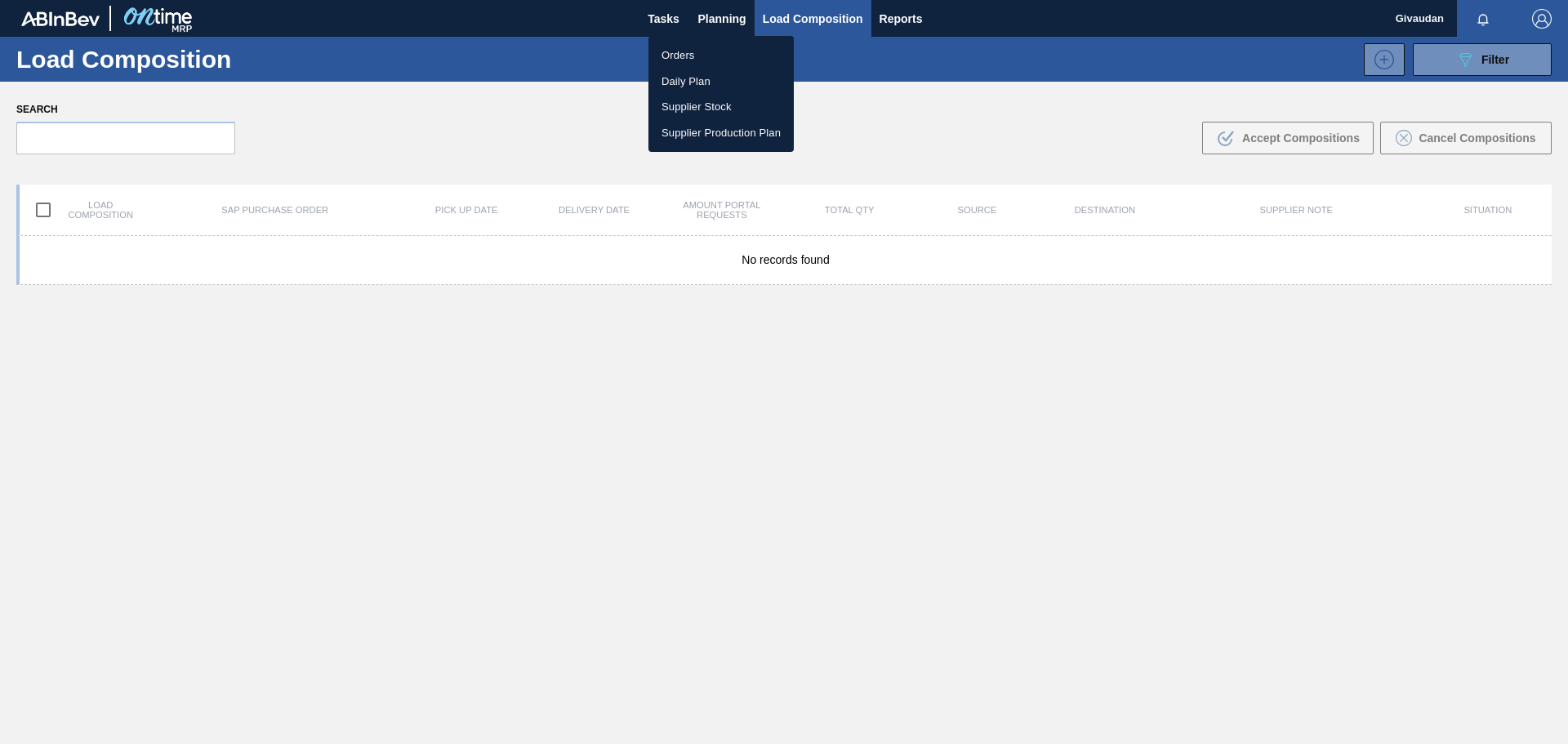
click at [682, 52] on li "Orders" at bounding box center [721, 55] width 145 height 26
